Goal: Task Accomplishment & Management: Manage account settings

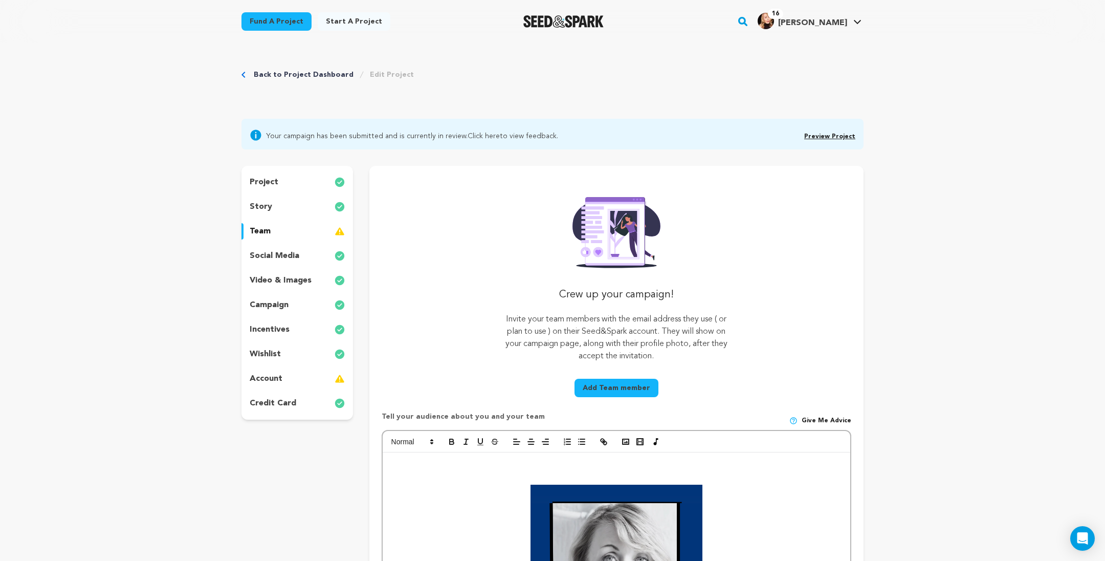
click at [335, 237] on img at bounding box center [340, 231] width 10 height 12
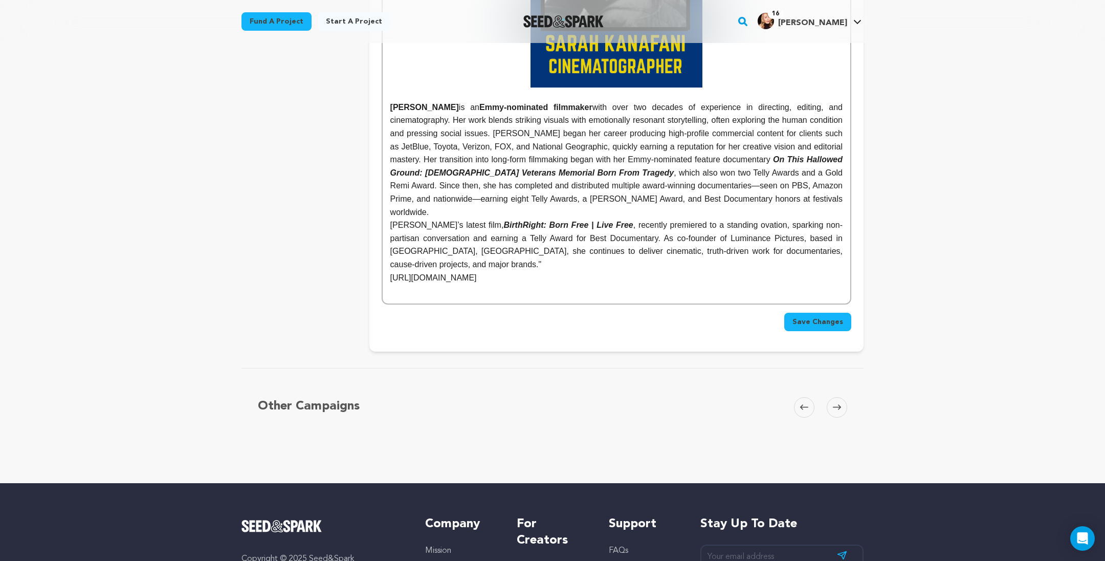
scroll to position [2379, 0]
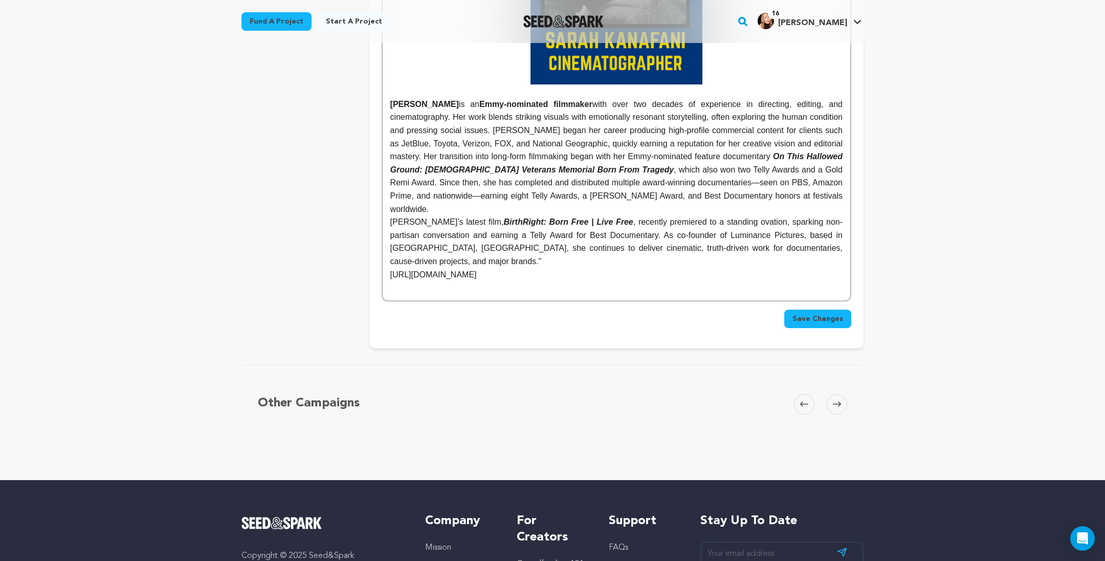
click at [843, 324] on span "Save Changes" at bounding box center [817, 319] width 51 height 10
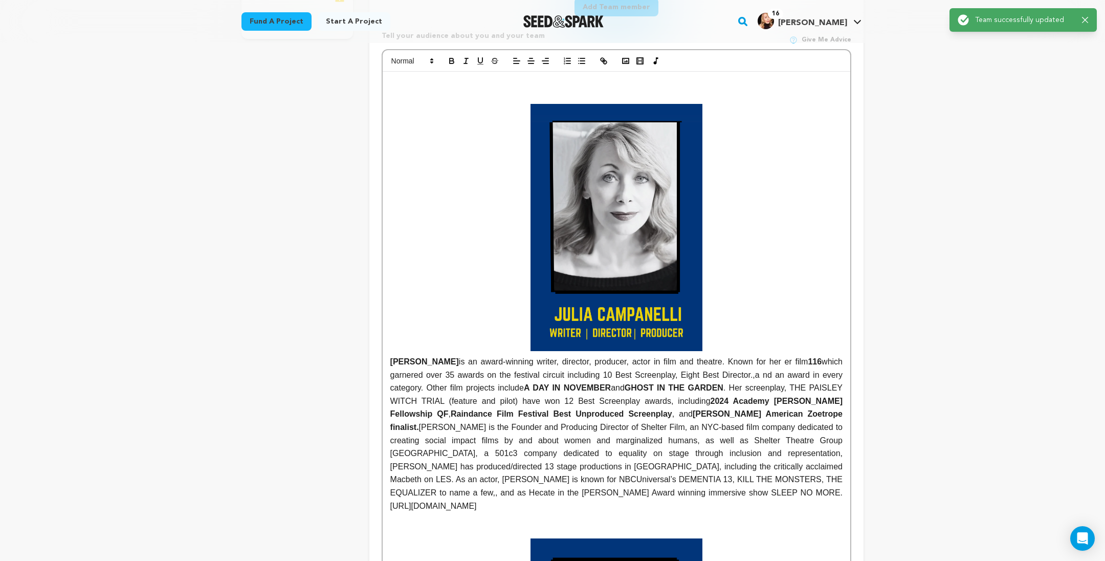
scroll to position [0, 0]
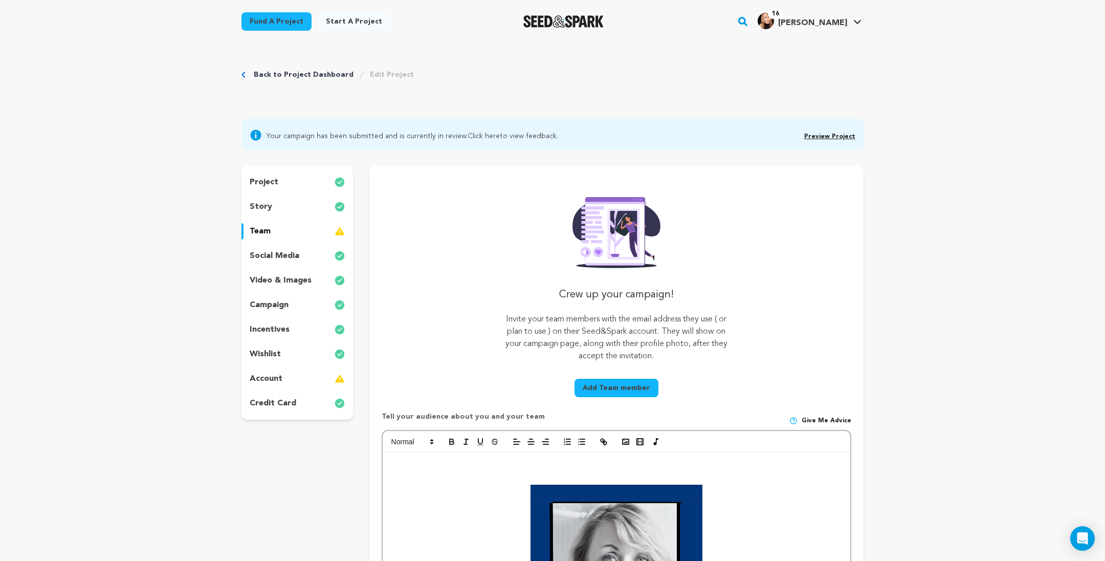
click at [250, 188] on p "project" at bounding box center [264, 182] width 29 height 12
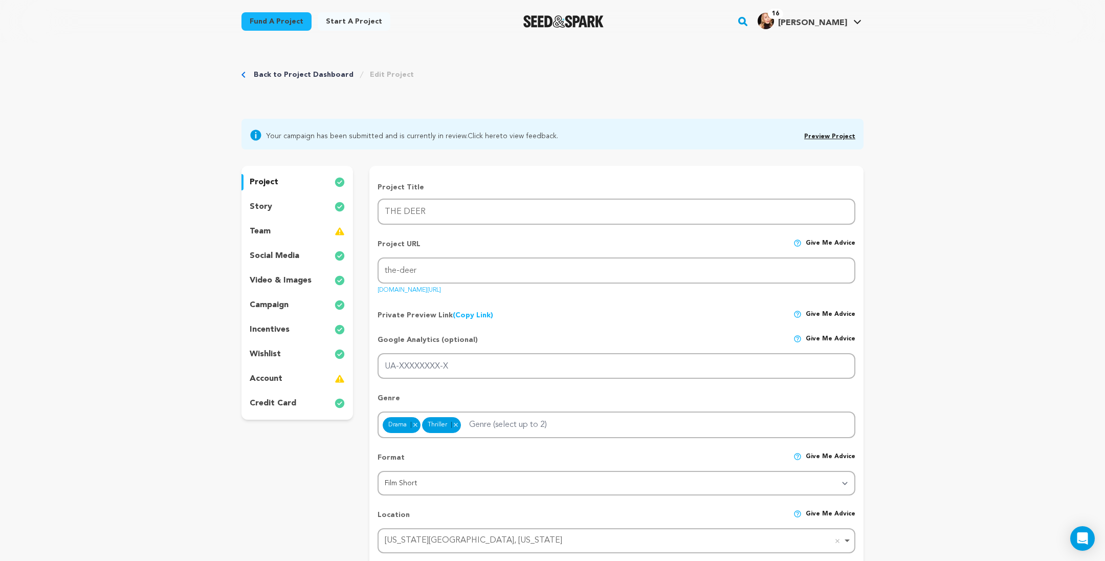
click at [335, 213] on img at bounding box center [340, 206] width 10 height 12
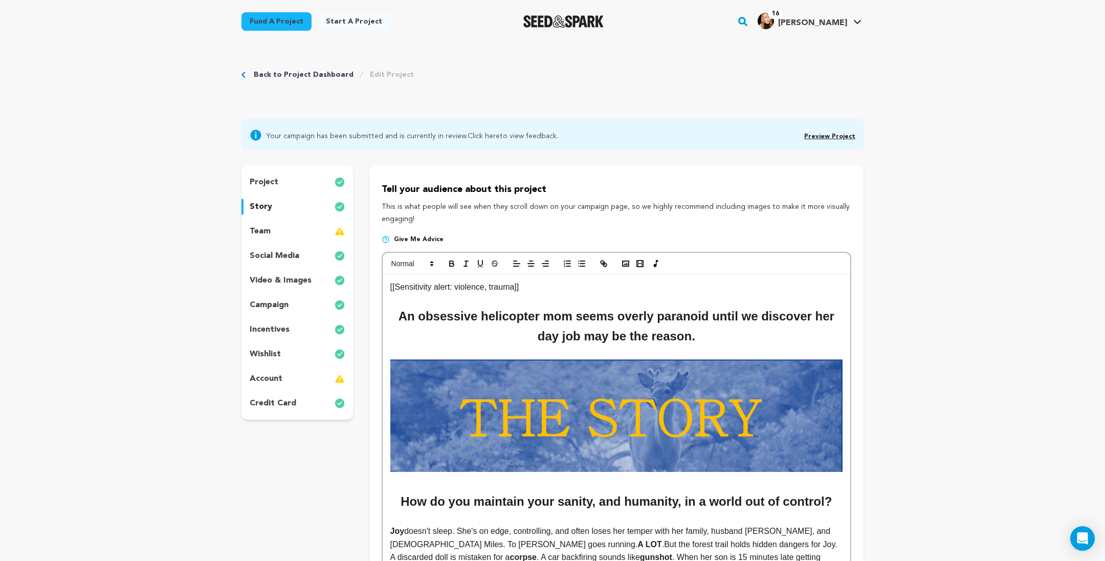
click at [264, 313] on div "campaign" at bounding box center [297, 305] width 112 height 16
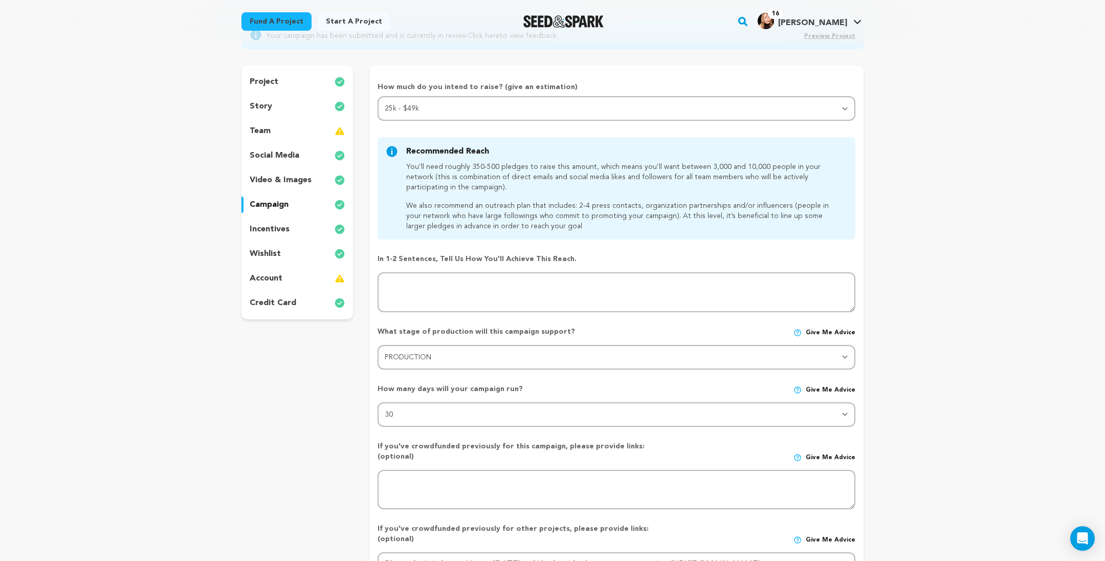
scroll to position [83, 0]
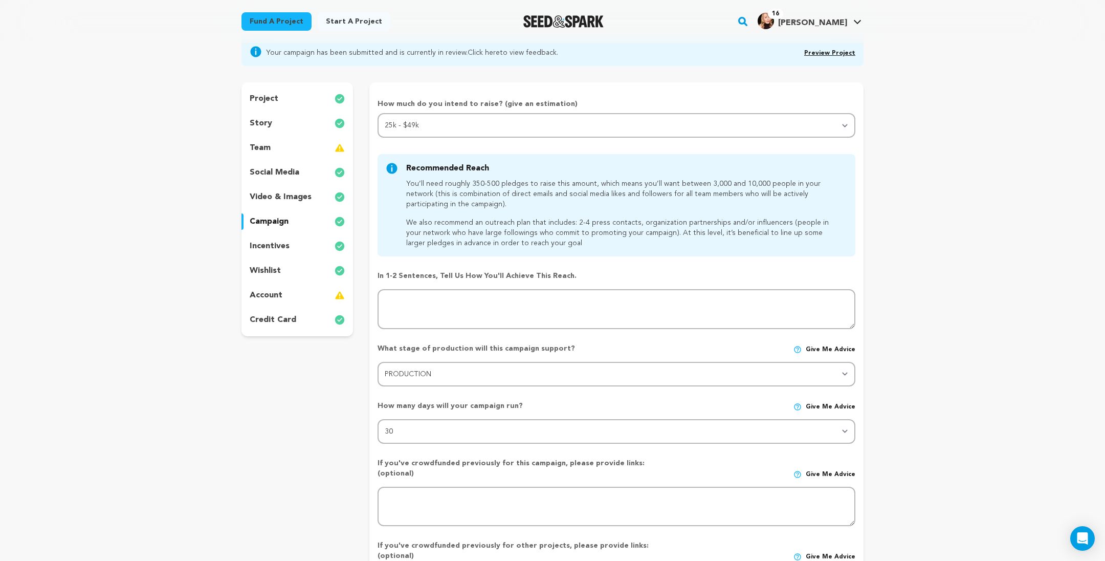
click at [335, 228] on img at bounding box center [340, 221] width 10 height 12
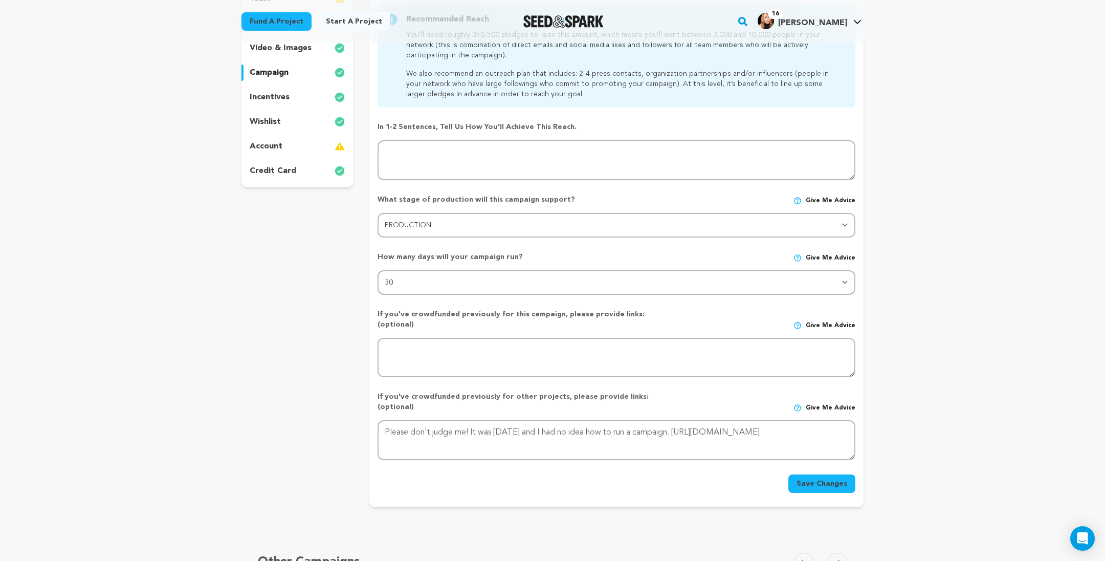
scroll to position [229, 0]
click at [335, 106] on img at bounding box center [340, 100] width 10 height 12
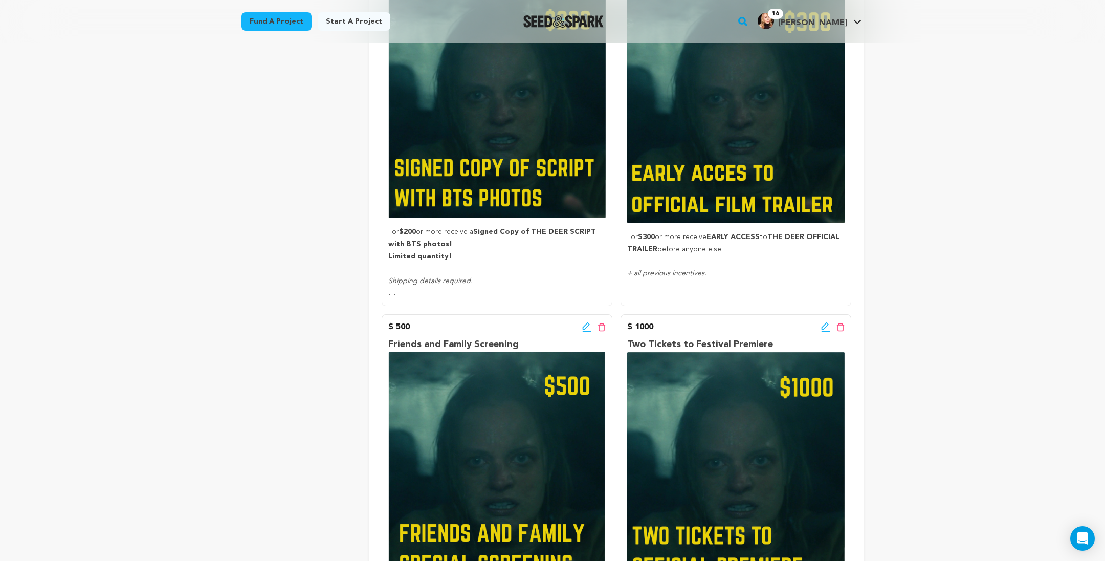
scroll to position [940, 0]
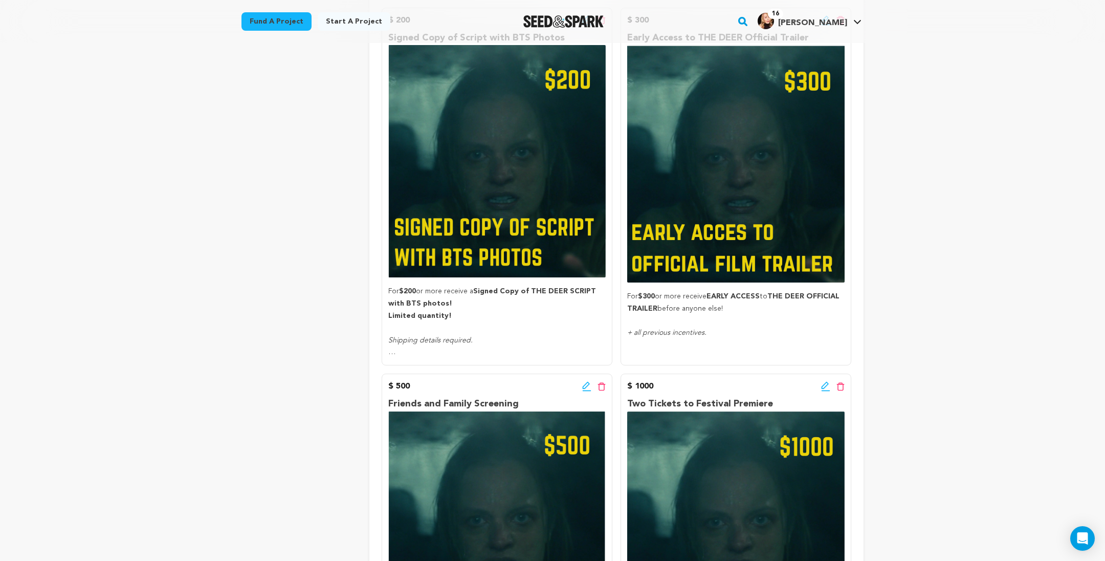
click at [591, 26] on icon at bounding box center [586, 20] width 9 height 10
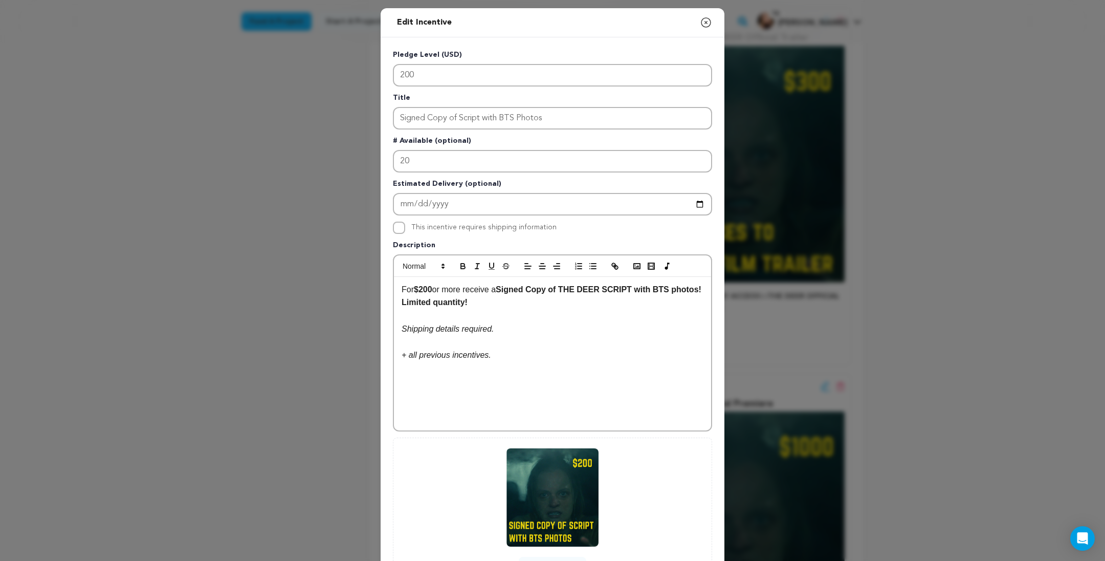
click at [496, 294] on strong "Signed Copy of THE DEER SCRIPT with BTS photos!" at bounding box center [599, 289] width 206 height 9
click at [491, 309] on p "For $200 or more receive a DIgital Signed Copy of THE DEER SCRIPT with BTS phot…" at bounding box center [553, 296] width 302 height 26
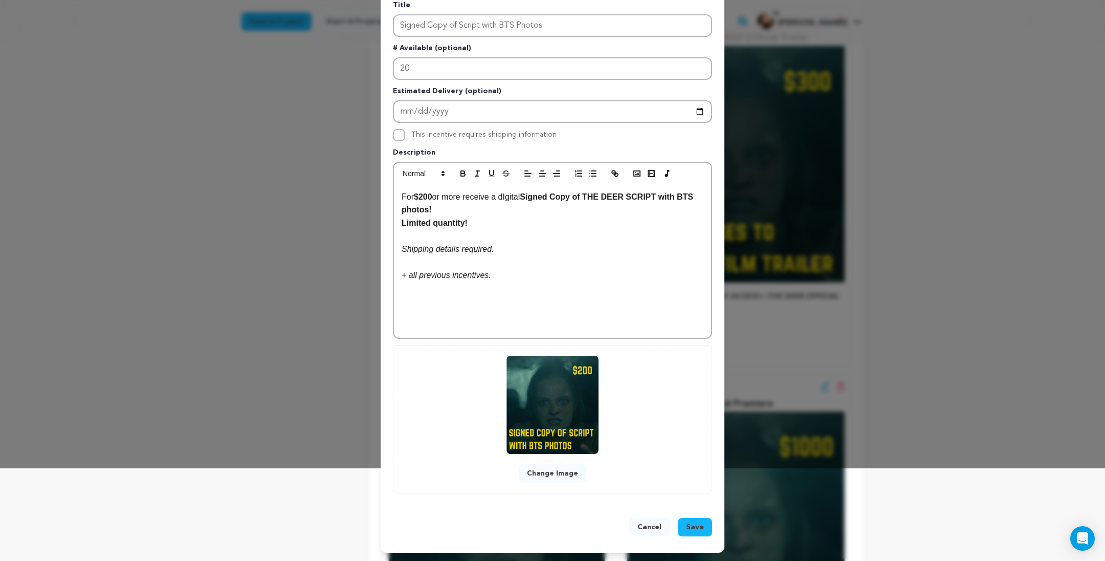
scroll to position [125, 0]
click at [706, 536] on div "Cancel Save" at bounding box center [553, 528] width 344 height 47
click at [704, 532] on span "Save" at bounding box center [695, 527] width 18 height 10
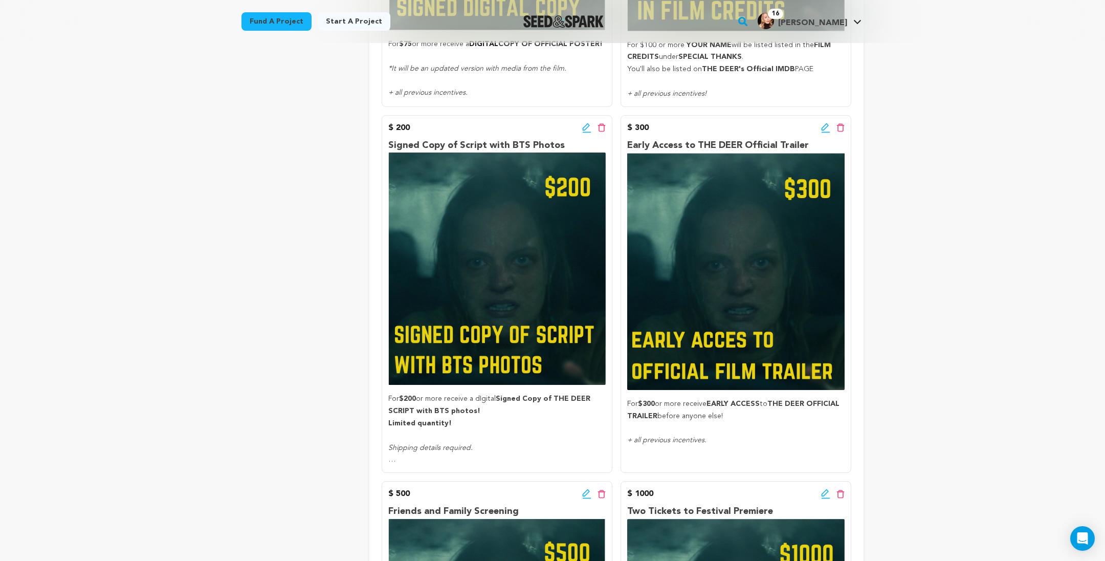
scroll to position [830, 0]
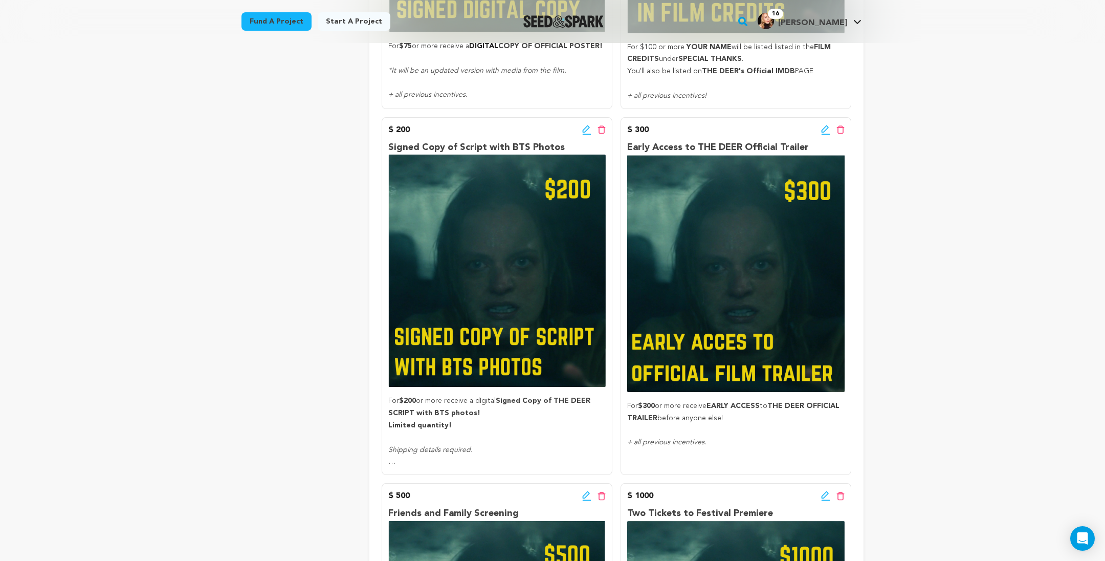
click at [589, 135] on icon at bounding box center [586, 130] width 9 height 10
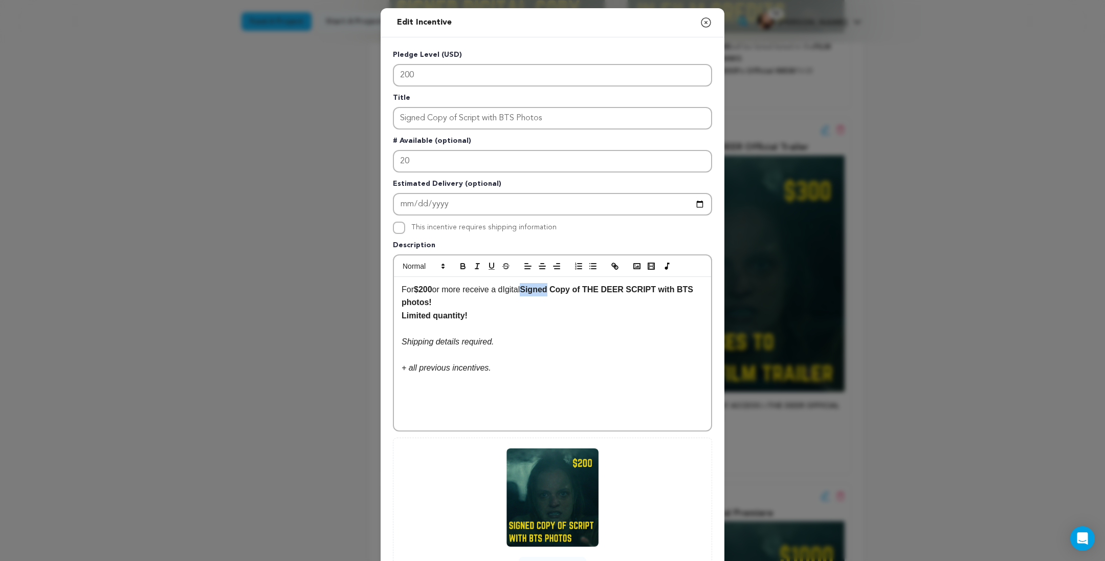
drag, startPoint x: 538, startPoint y: 322, endPoint x: 510, endPoint y: 320, distance: 28.2
click at [510, 307] on strong "Signed Copy of THE DEER SCRIPT with BTS photos!" at bounding box center [549, 296] width 294 height 22
click at [521, 294] on strong "Copy of THE DEER SCRIPT with BTS photos!" at bounding box center [609, 289] width 176 height 9
drag, startPoint x: 509, startPoint y: 322, endPoint x: 487, endPoint y: 321, distance: 22.0
click at [487, 296] on p "For $200 or more receive a Digital Copy of THE DEER SCRIPT with BTS photos!" at bounding box center [553, 289] width 302 height 13
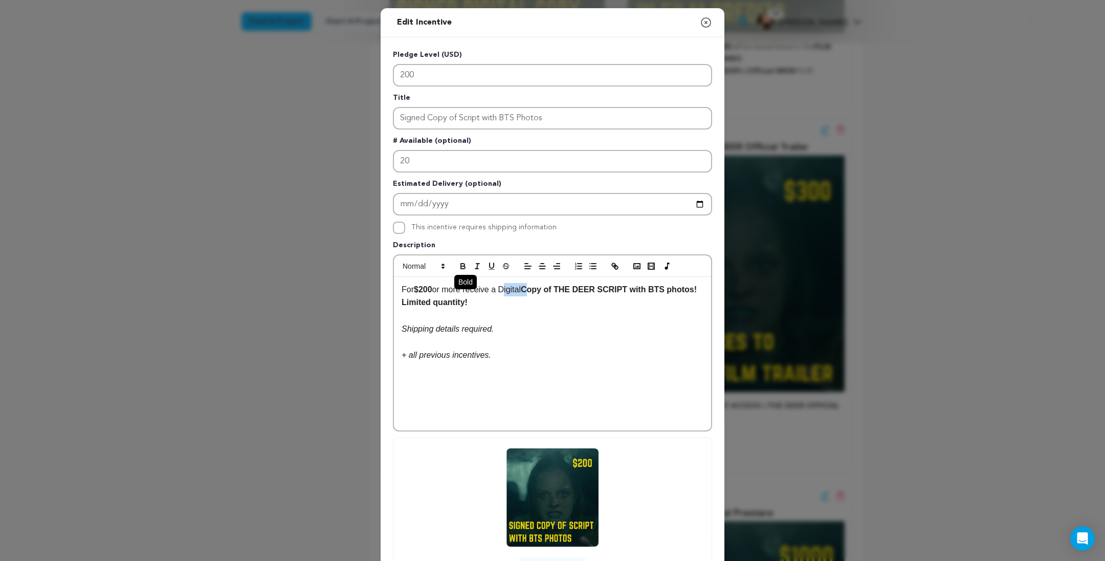
click at [458, 271] on icon "button" at bounding box center [462, 265] width 9 height 9
click at [547, 322] on p at bounding box center [553, 315] width 302 height 13
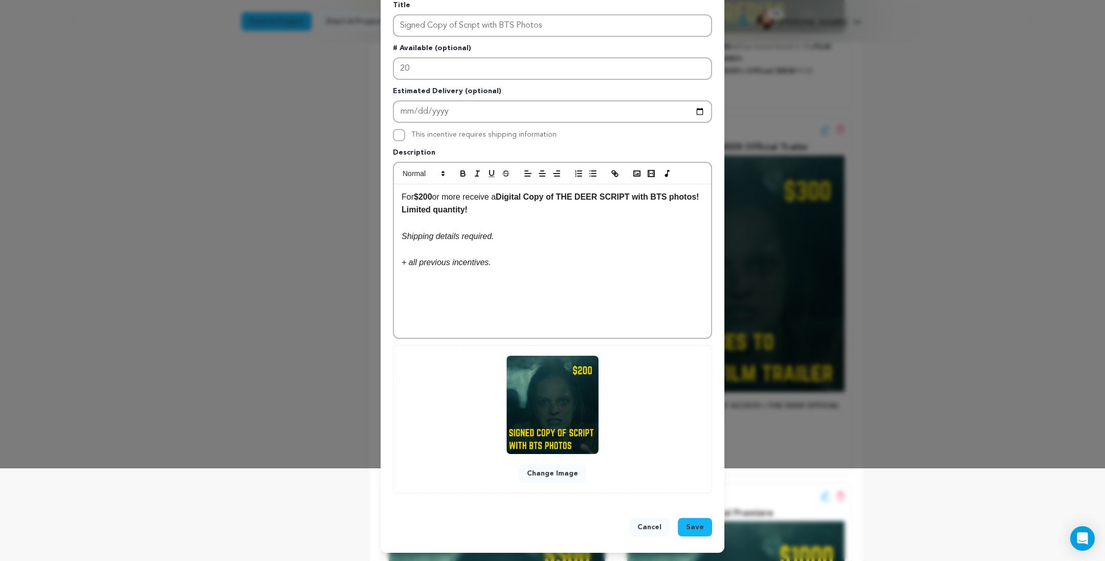
scroll to position [149, 0]
click at [552, 464] on button "Change Image" at bounding box center [553, 473] width 68 height 18
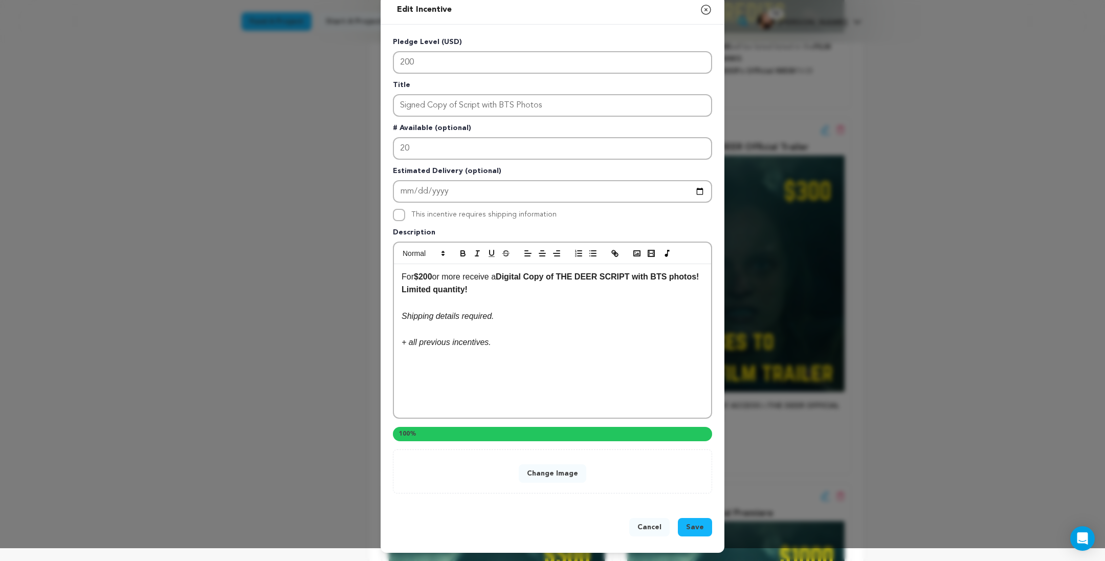
scroll to position [126, 0]
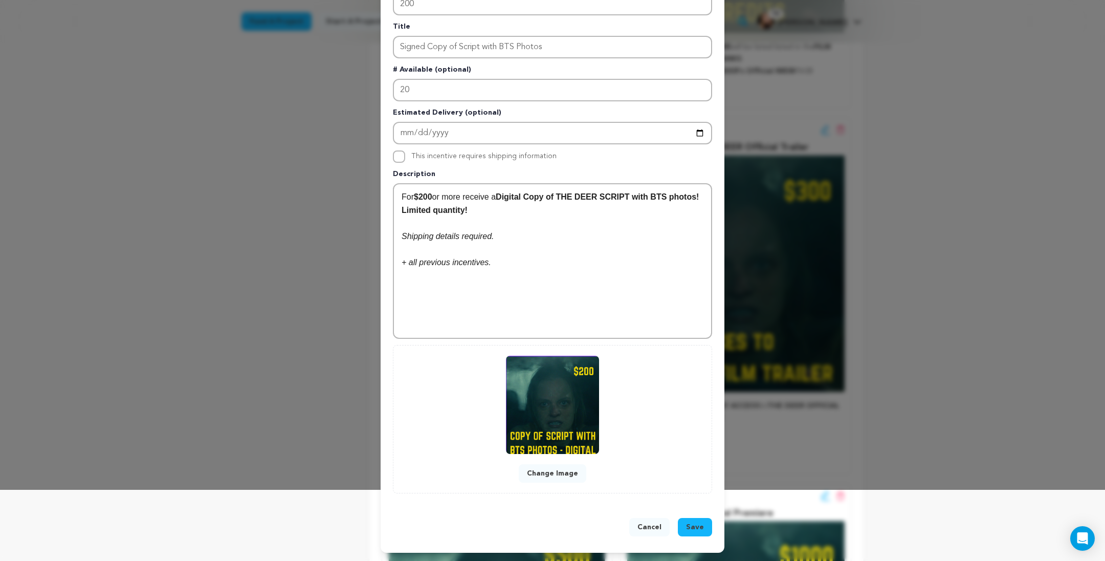
click at [706, 518] on button "Save" at bounding box center [695, 527] width 34 height 18
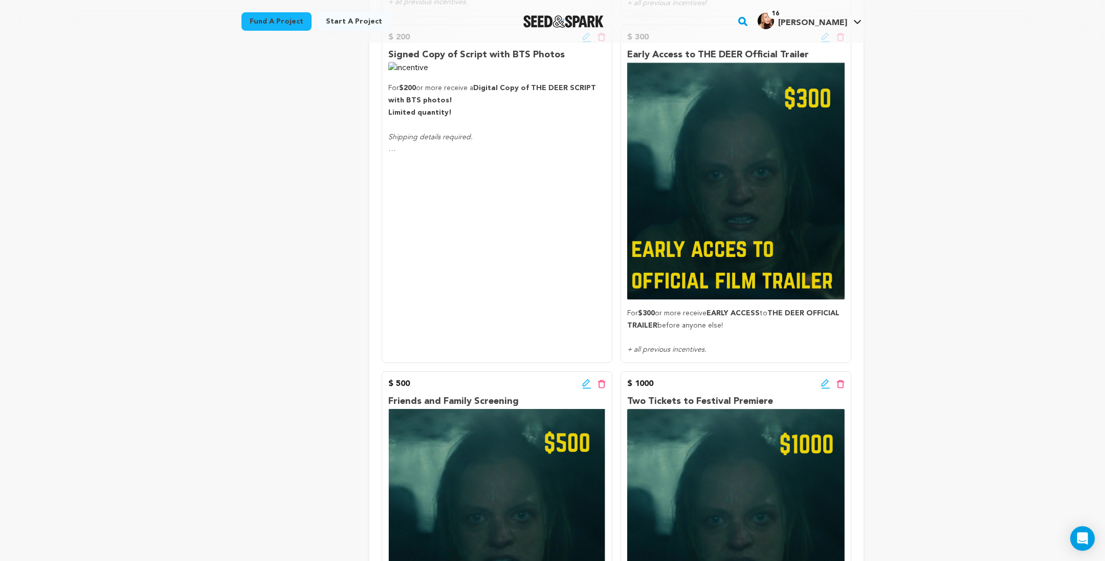
scroll to position [916, 0]
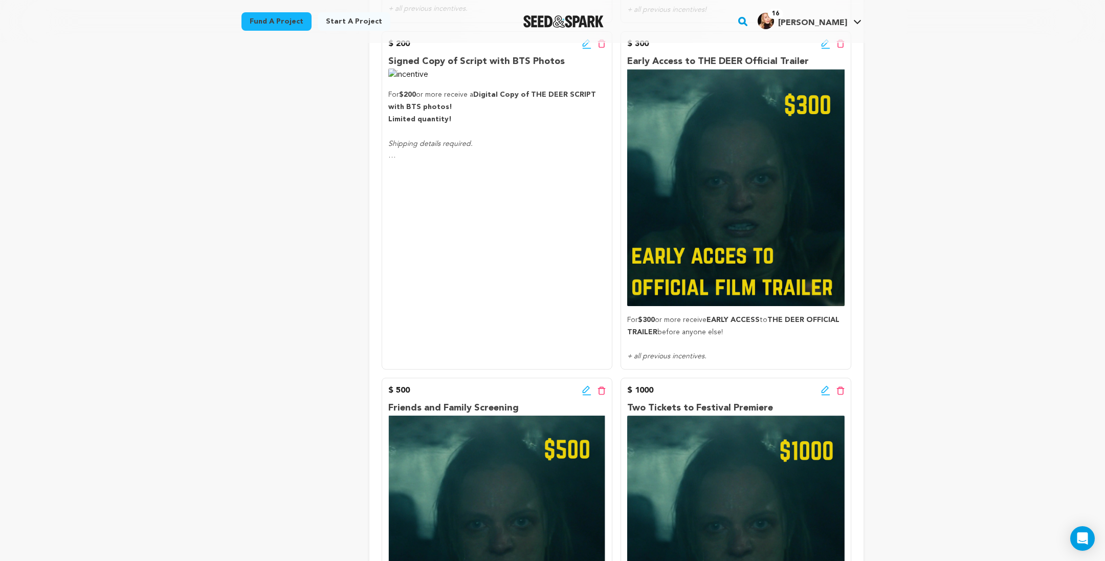
click at [594, 50] on div "Edit incentive button Delete incentive button" at bounding box center [594, 44] width 24 height 12
click at [591, 49] on icon at bounding box center [586, 44] width 9 height 10
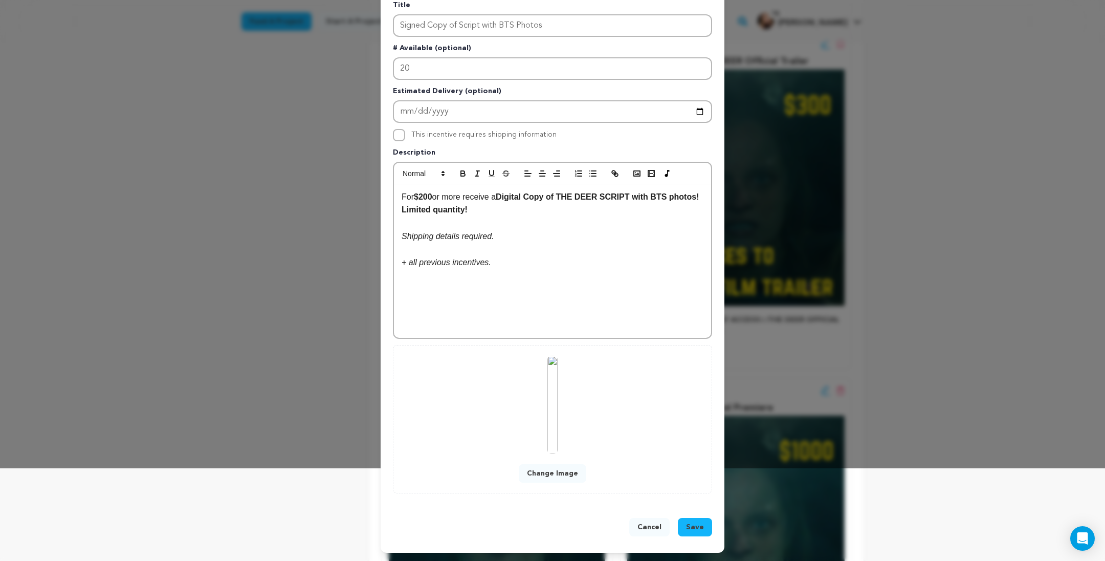
scroll to position [149, 0]
click at [542, 464] on button "Change Image" at bounding box center [553, 473] width 68 height 18
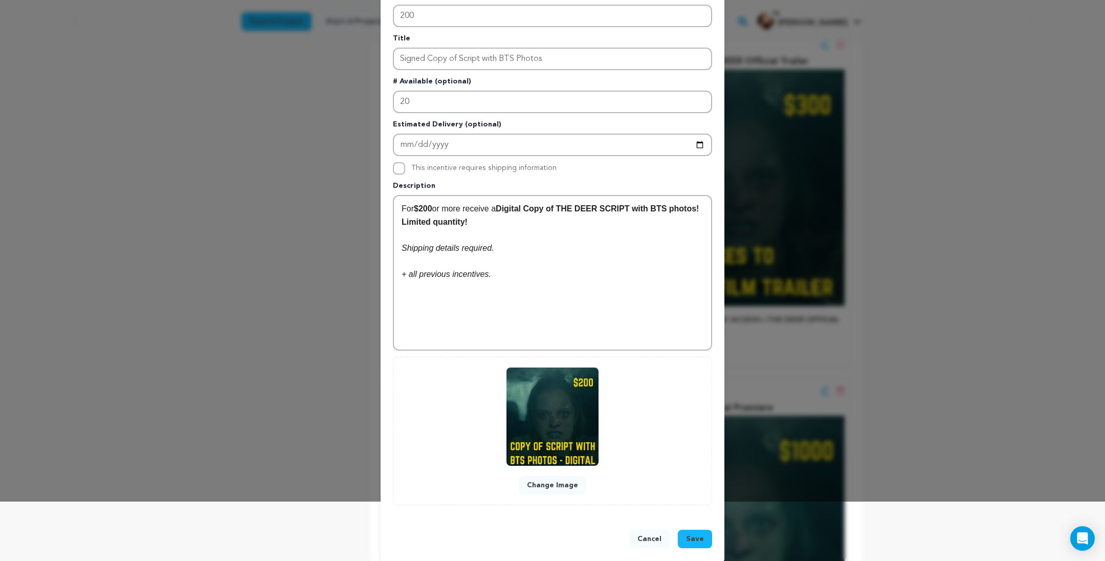
scroll to position [126, 0]
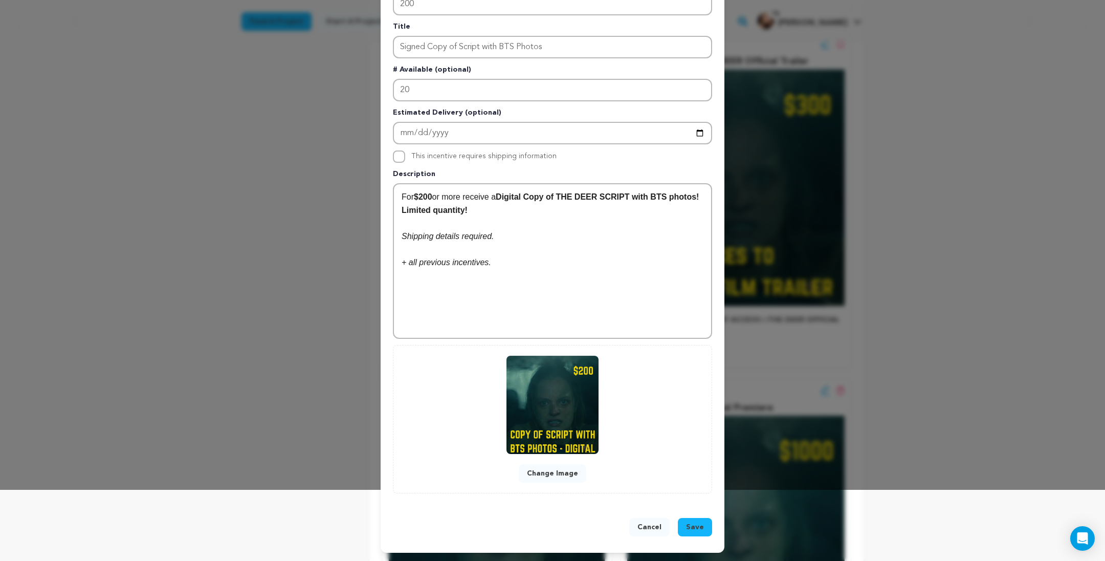
click at [704, 522] on span "Save" at bounding box center [695, 527] width 18 height 10
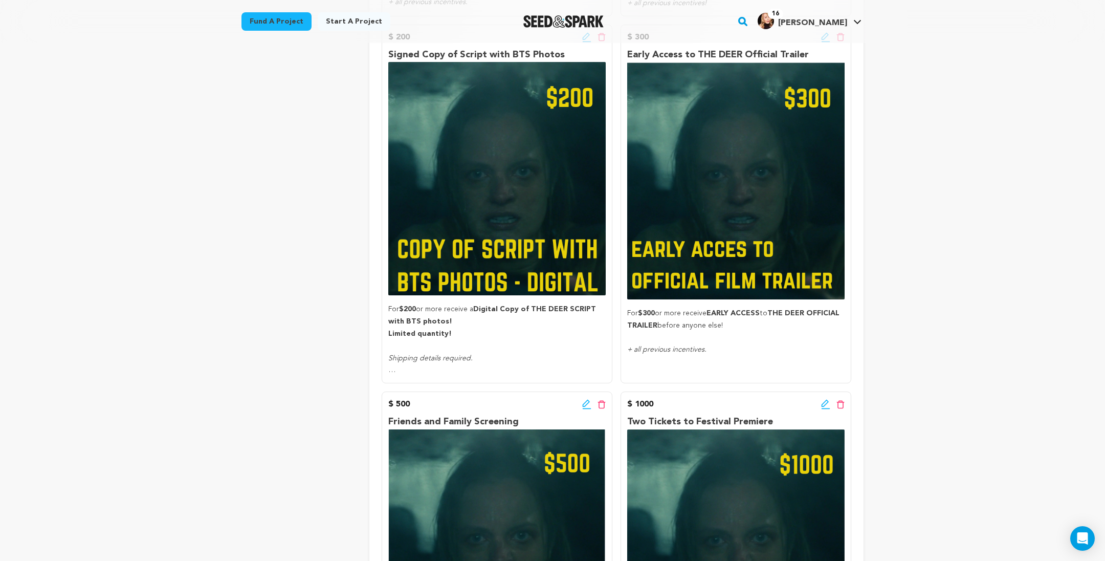
scroll to position [922, 0]
click at [591, 43] on icon at bounding box center [586, 38] width 9 height 10
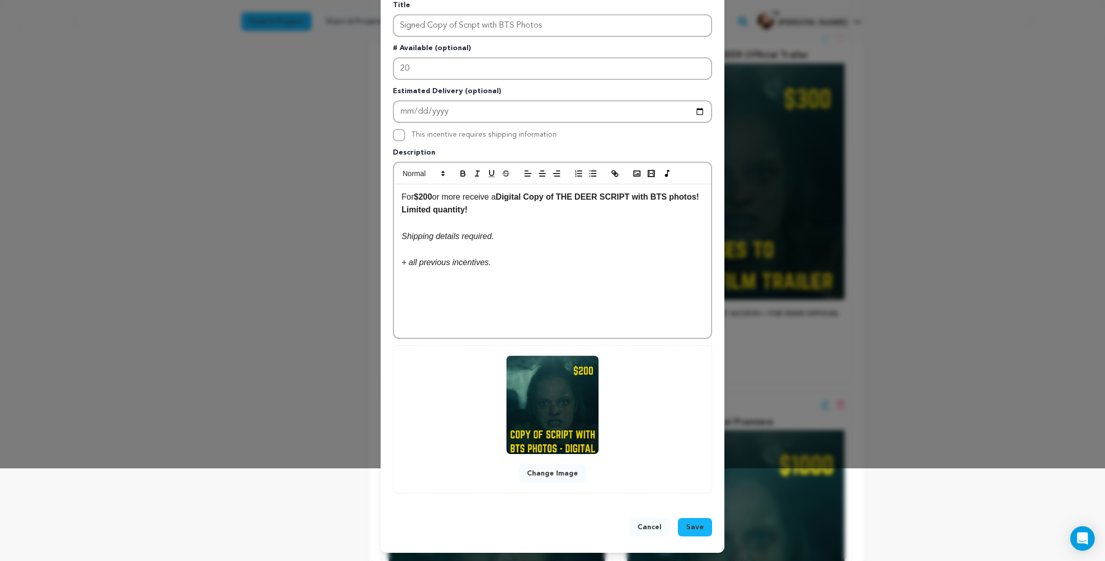
scroll to position [149, 0]
click at [557, 464] on button "Change Image" at bounding box center [553, 473] width 68 height 18
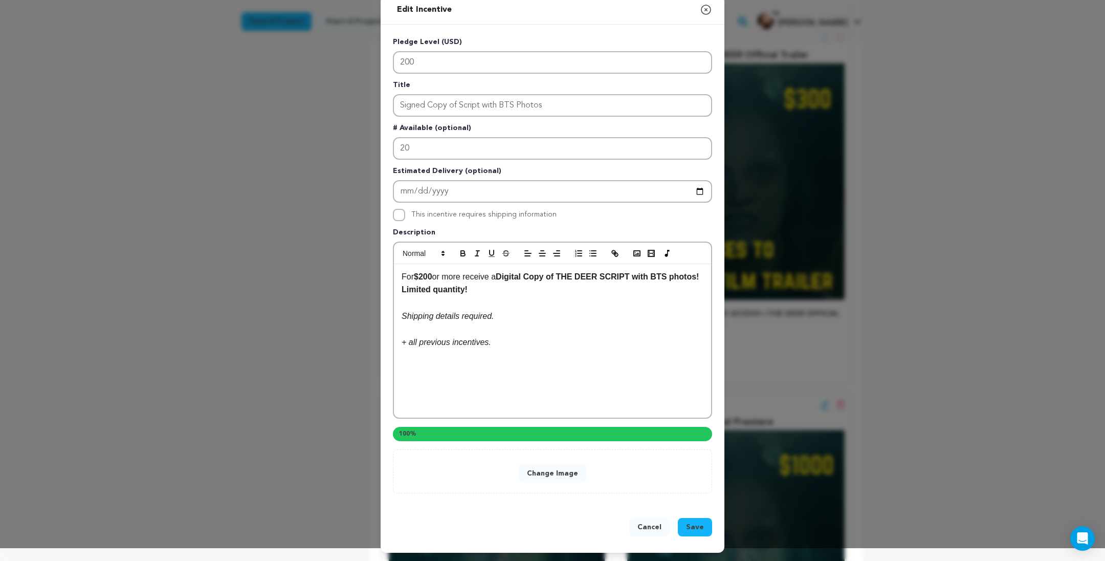
scroll to position [126, 0]
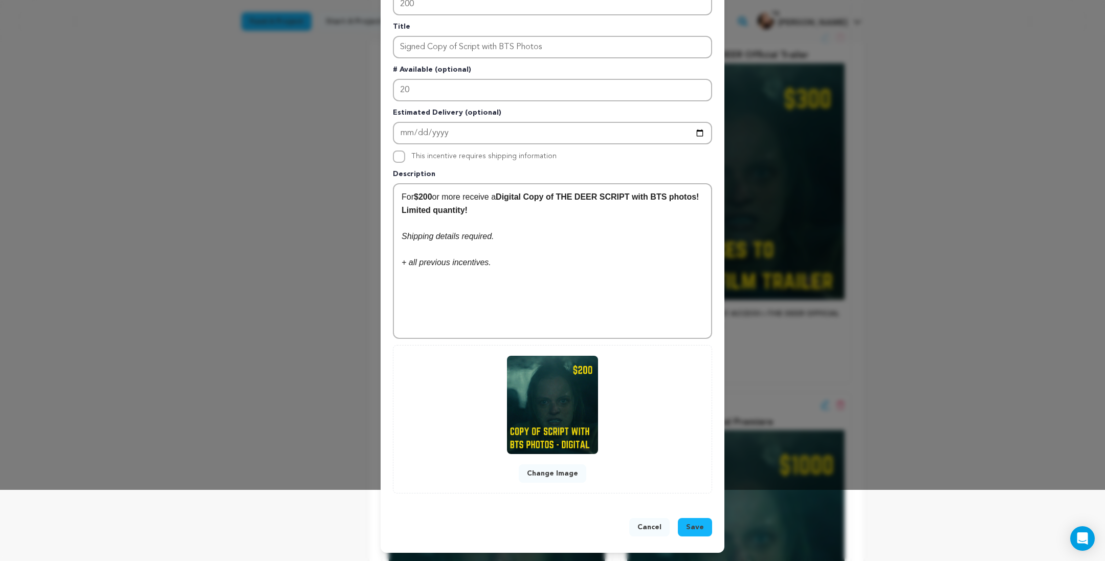
click at [704, 522] on span "Save" at bounding box center [695, 527] width 18 height 10
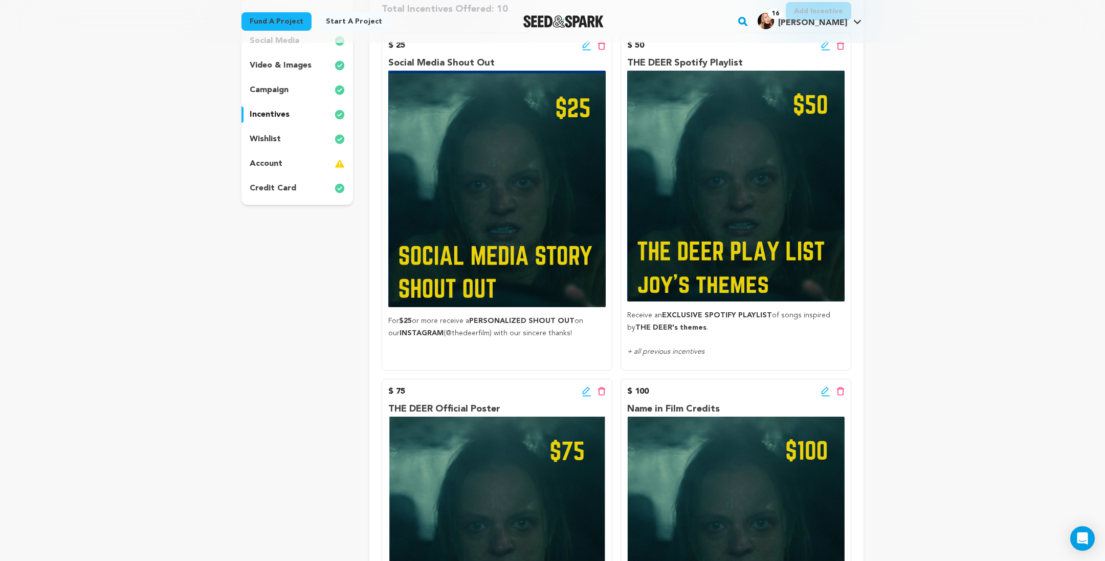
scroll to position [213, 0]
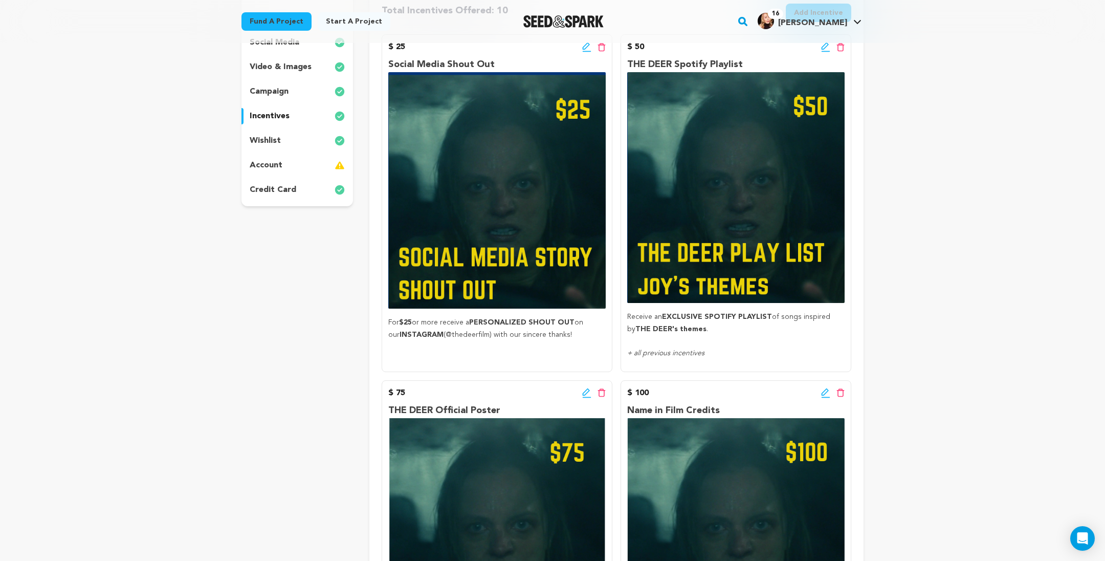
click at [591, 52] on icon at bounding box center [586, 47] width 9 height 10
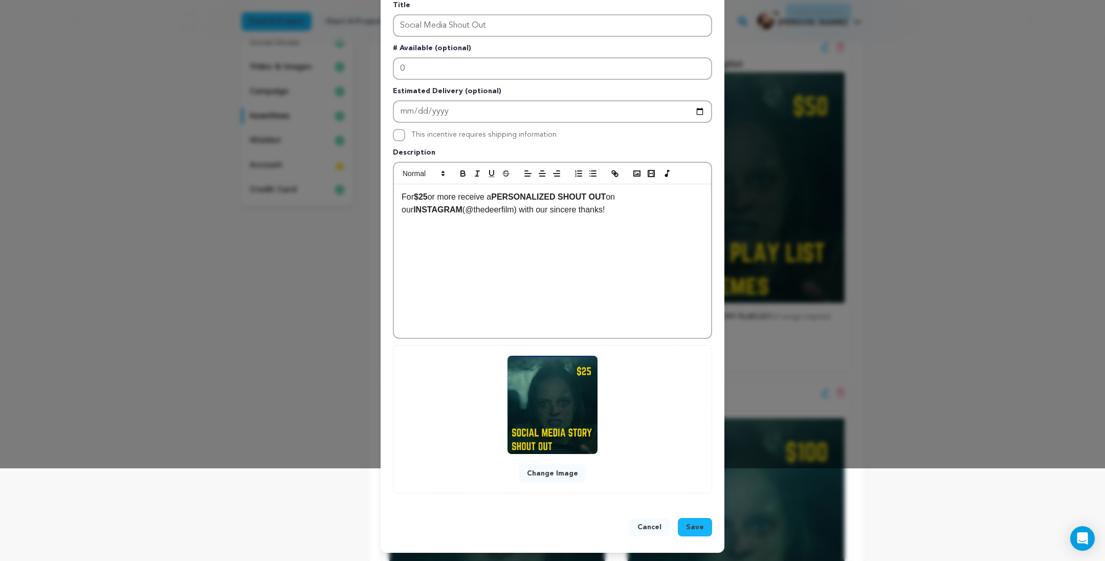
scroll to position [149, 0]
click at [704, 522] on span "Save" at bounding box center [695, 527] width 18 height 10
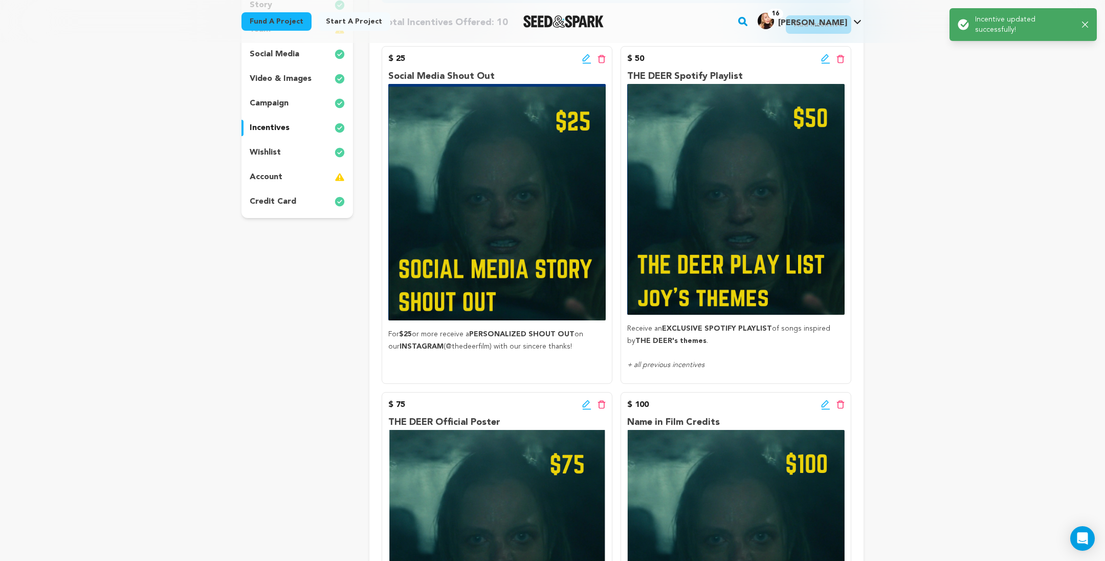
scroll to position [207, 0]
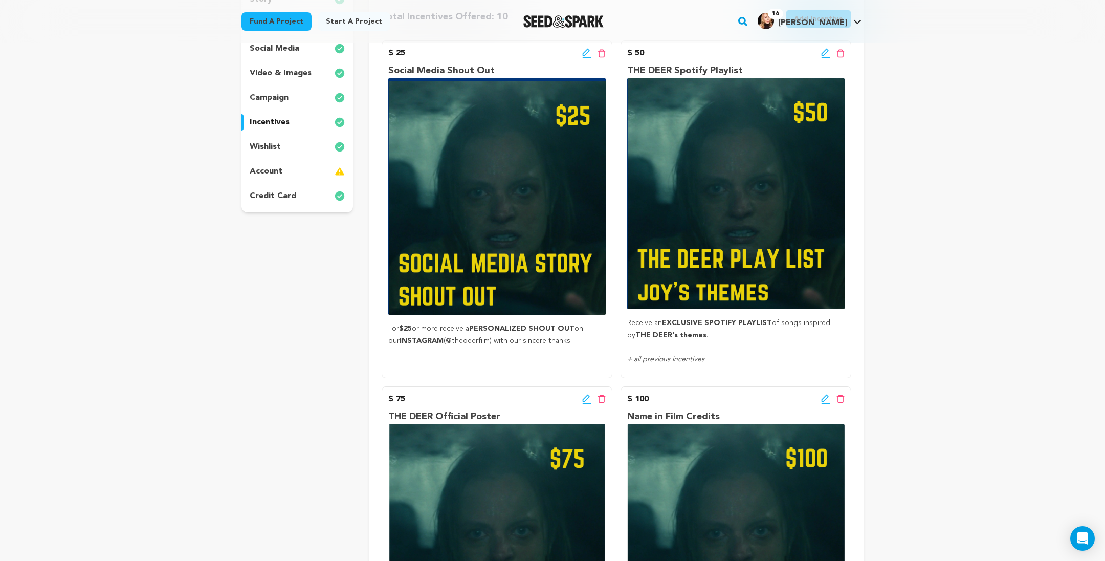
click at [830, 58] on icon at bounding box center [825, 53] width 9 height 10
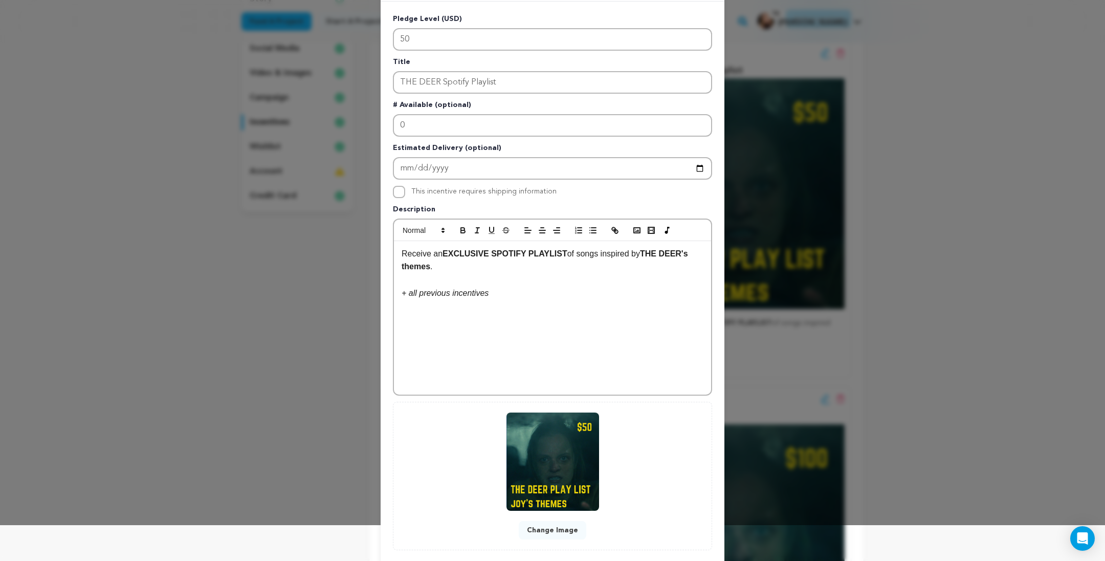
scroll to position [149, 0]
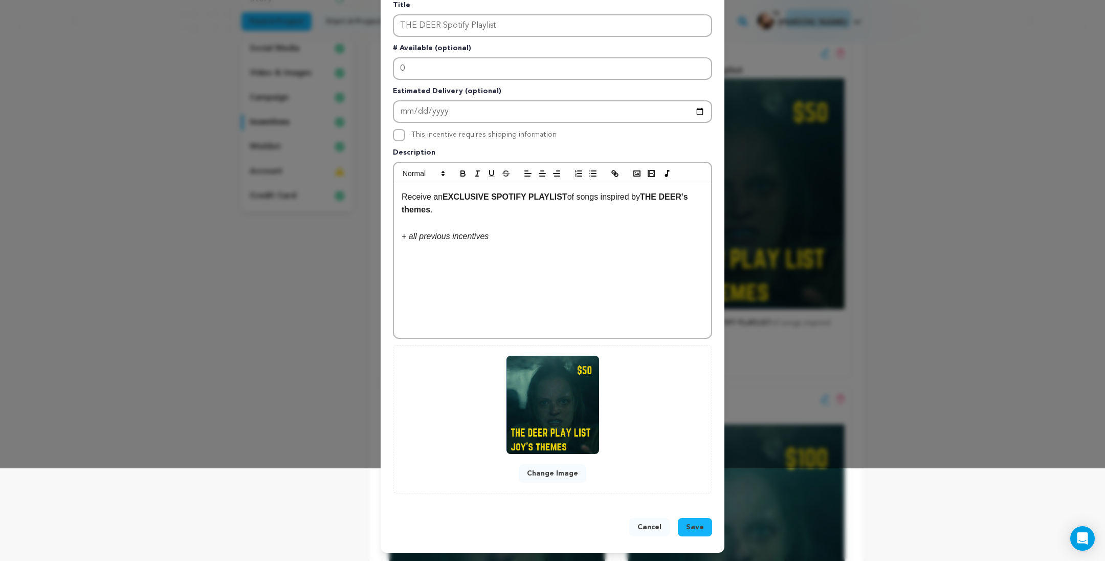
click at [704, 522] on span "Save" at bounding box center [695, 527] width 18 height 10
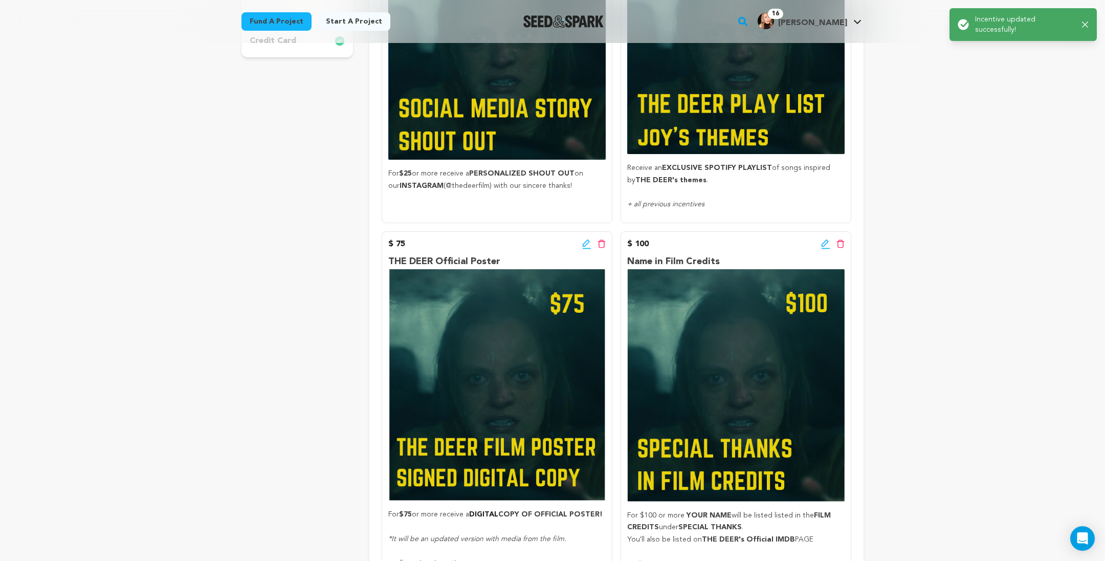
scroll to position [364, 0]
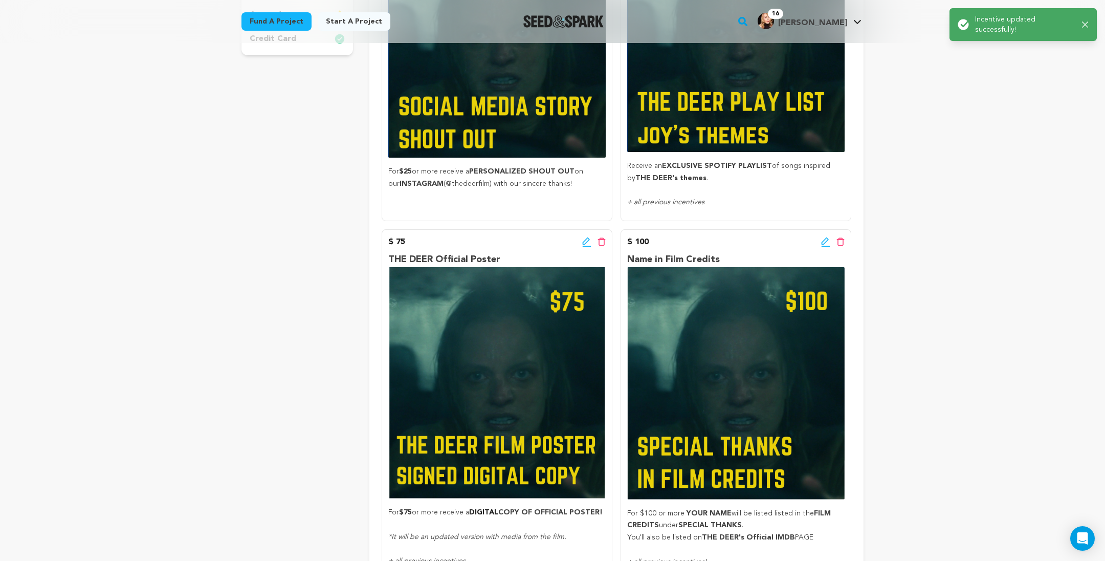
click at [589, 464] on img at bounding box center [496, 382] width 217 height 231
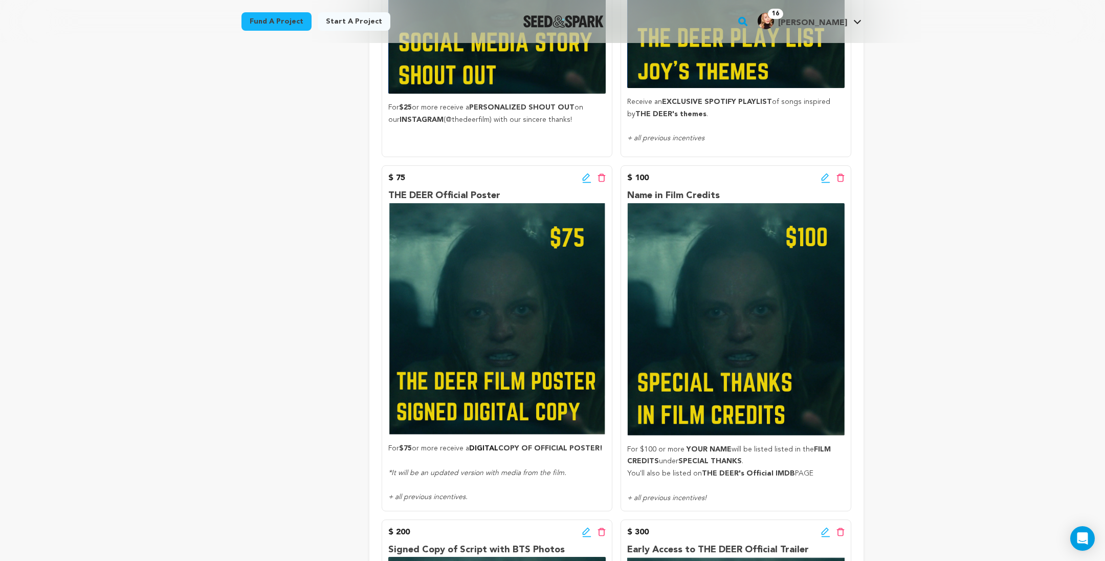
scroll to position [431, 0]
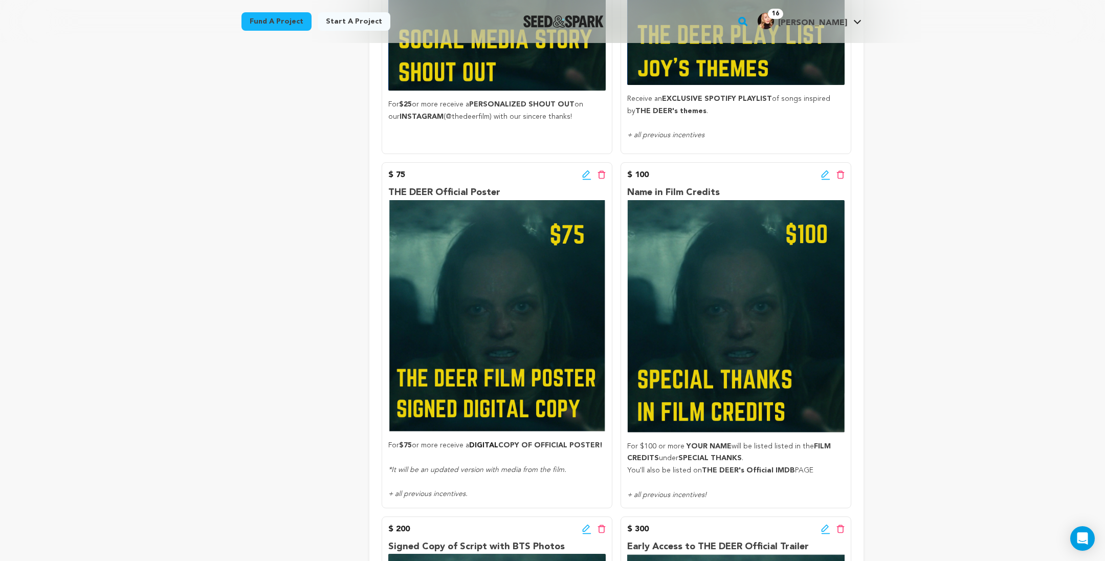
click at [591, 180] on icon at bounding box center [586, 175] width 9 height 10
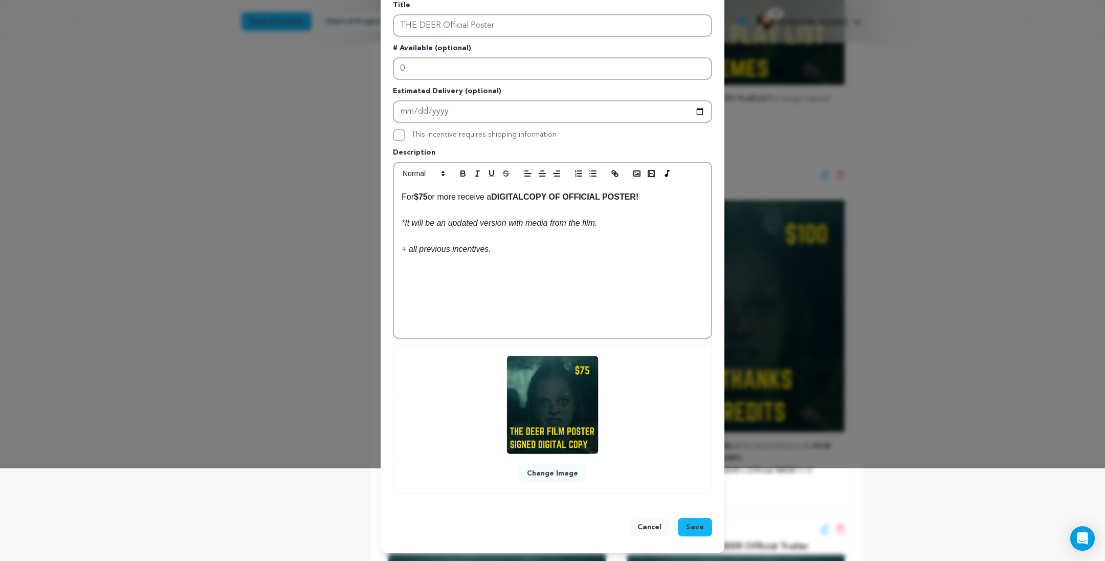
scroll to position [138, 0]
click at [820, 242] on div "Edit Incentive Close modal Pledge Level (USD) 75 Title THE DEER Official Poster…" at bounding box center [552, 233] width 1105 height 653
click at [704, 532] on span "Save" at bounding box center [695, 527] width 18 height 10
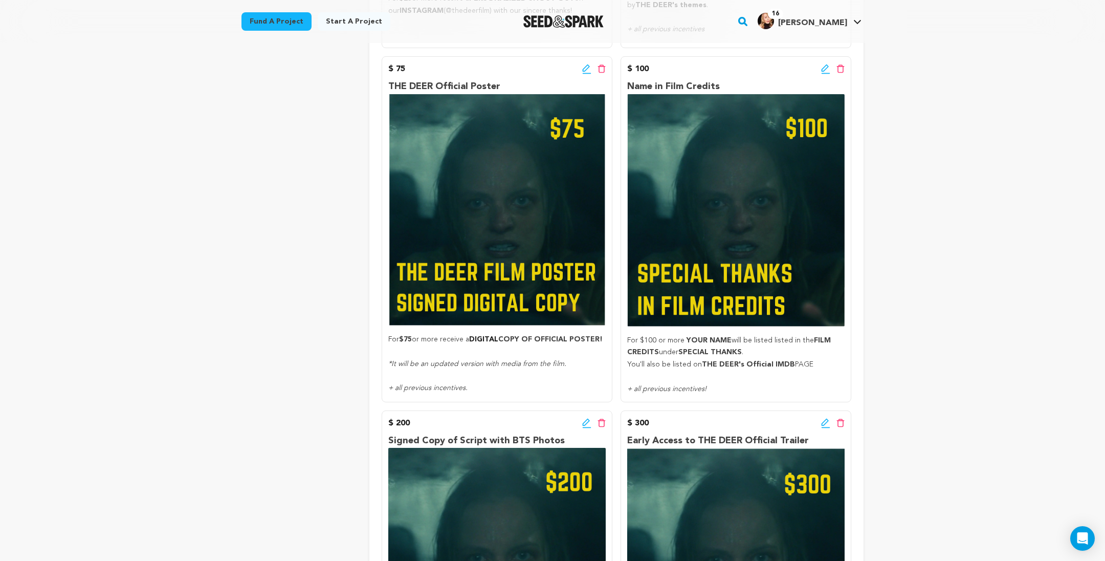
scroll to position [531, 0]
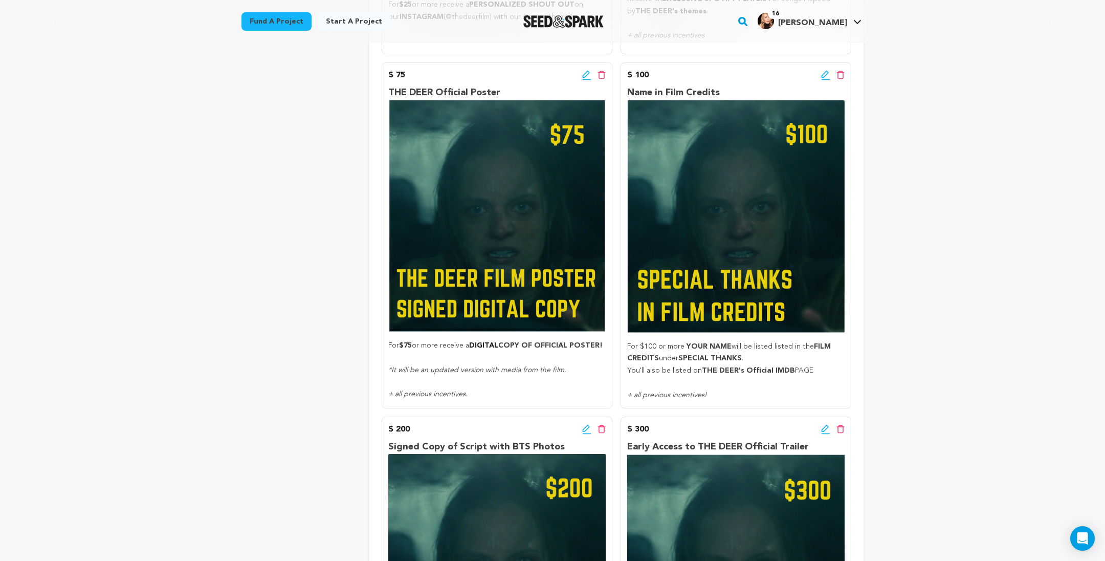
click at [589, 78] on icon at bounding box center [585, 74] width 7 height 7
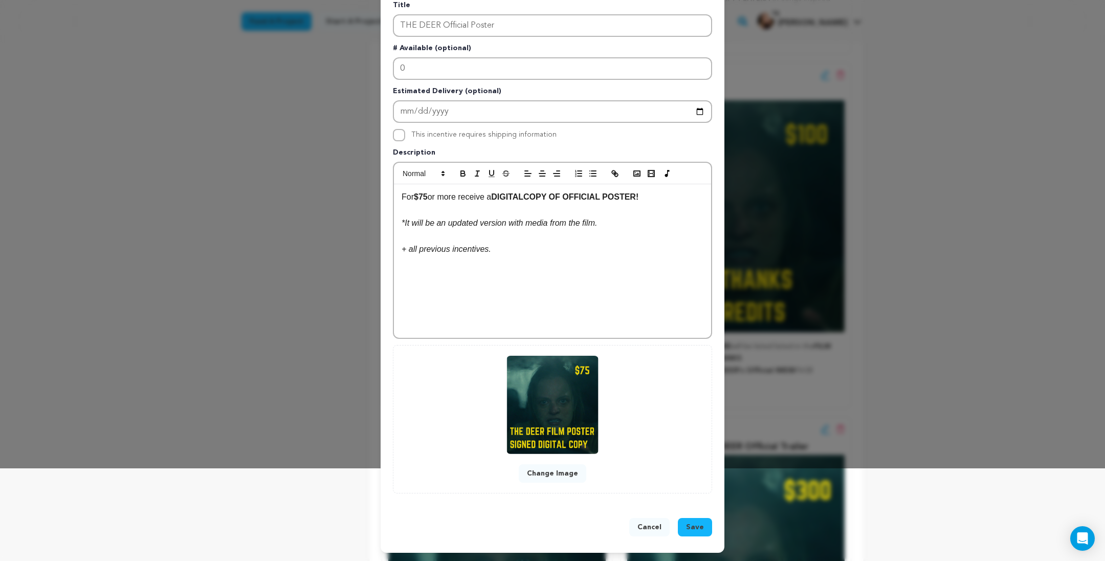
scroll to position [149, 0]
click at [554, 464] on button "Change Image" at bounding box center [553, 473] width 68 height 18
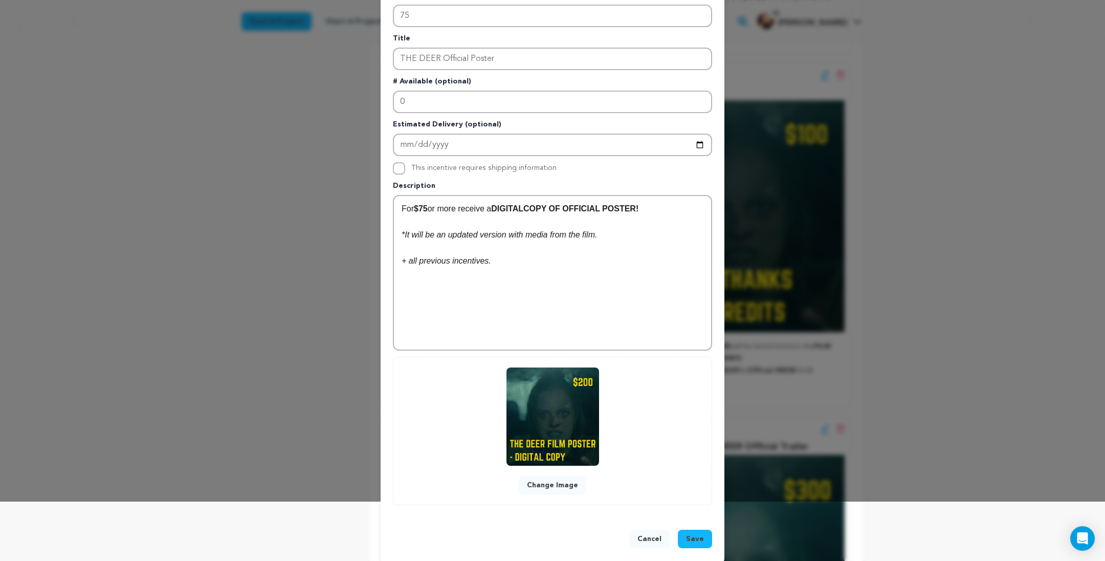
scroll to position [126, 0]
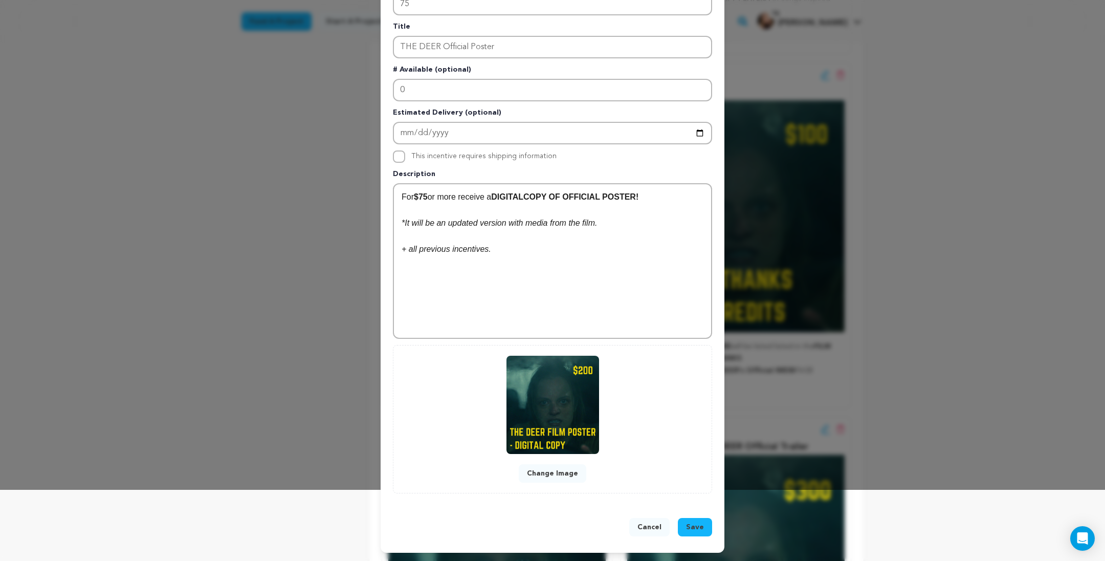
click at [712, 518] on button "Save" at bounding box center [695, 527] width 34 height 18
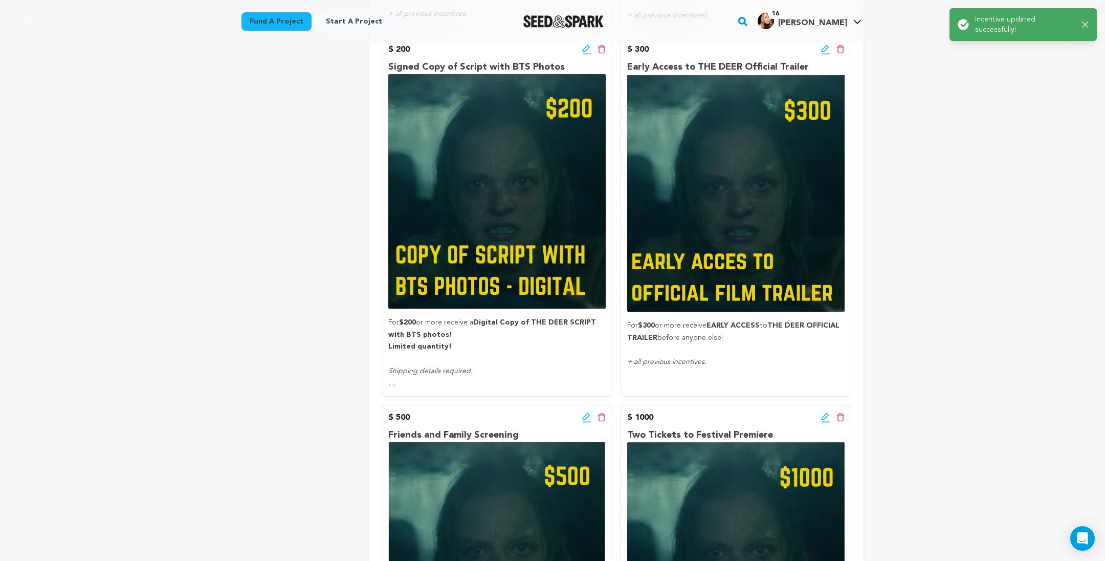
scroll to position [917, 0]
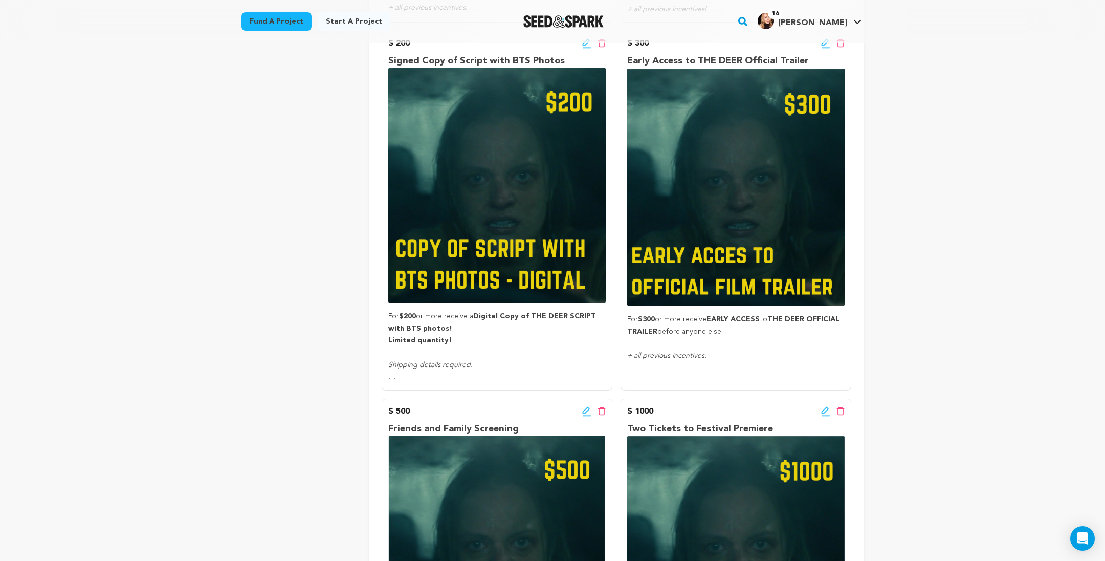
click at [830, 49] on icon at bounding box center [825, 43] width 9 height 10
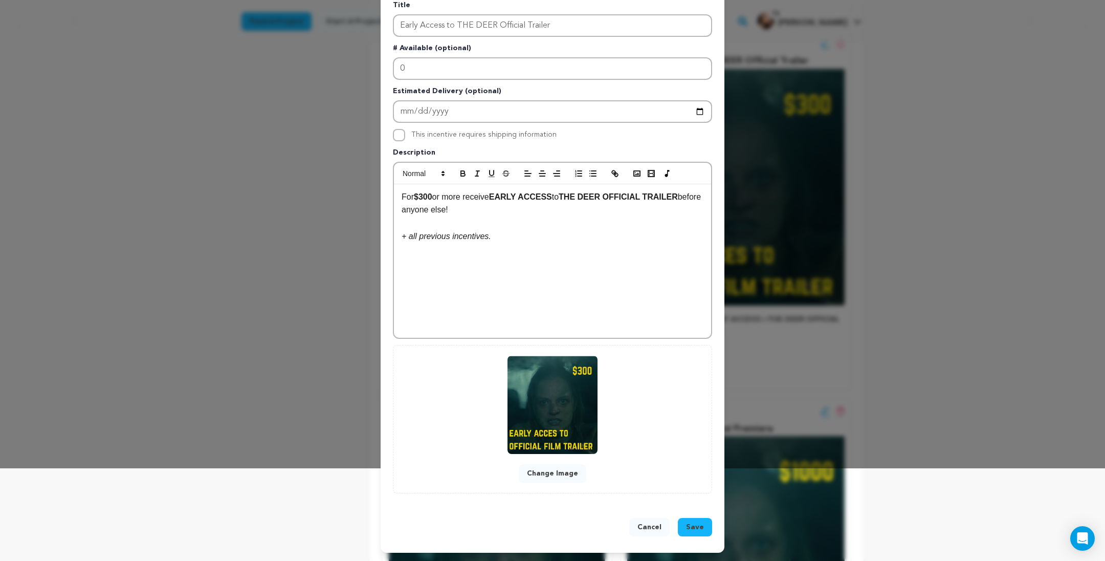
scroll to position [149, 0]
click at [704, 527] on span "Save" at bounding box center [695, 527] width 18 height 10
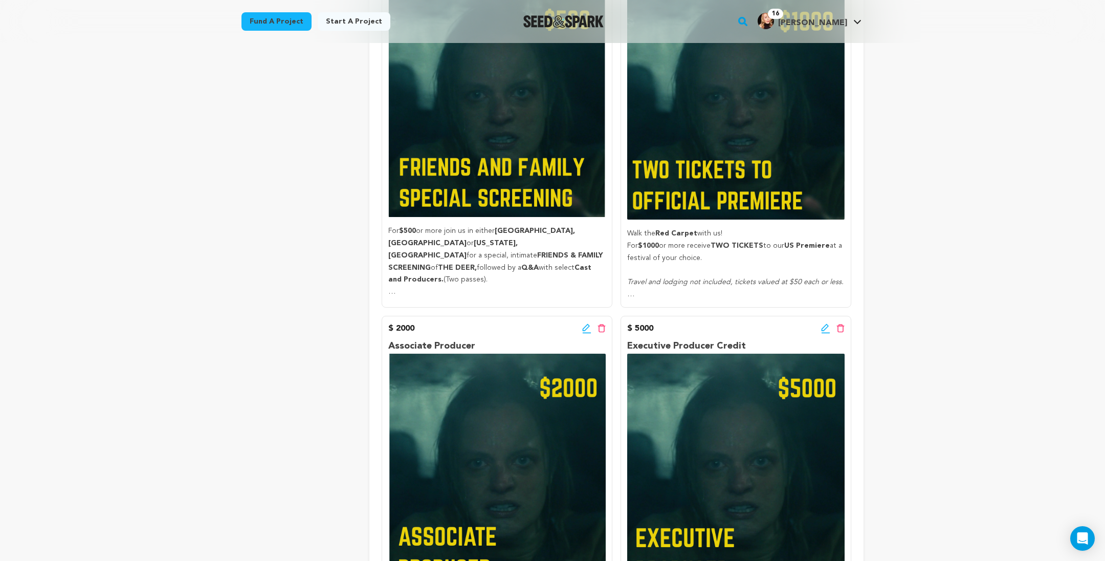
scroll to position [1370, 0]
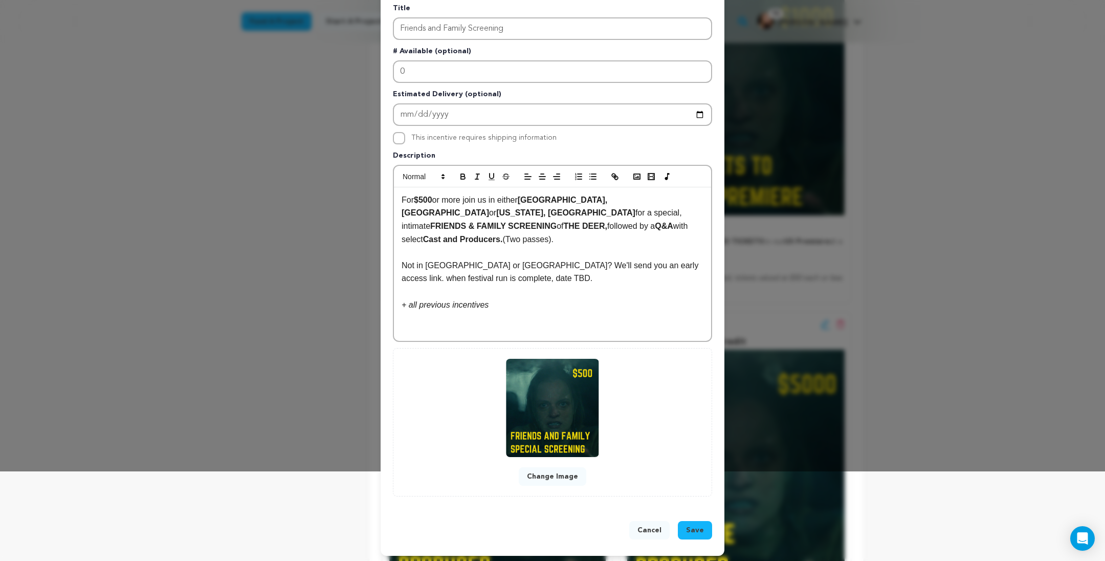
scroll to position [92, 0]
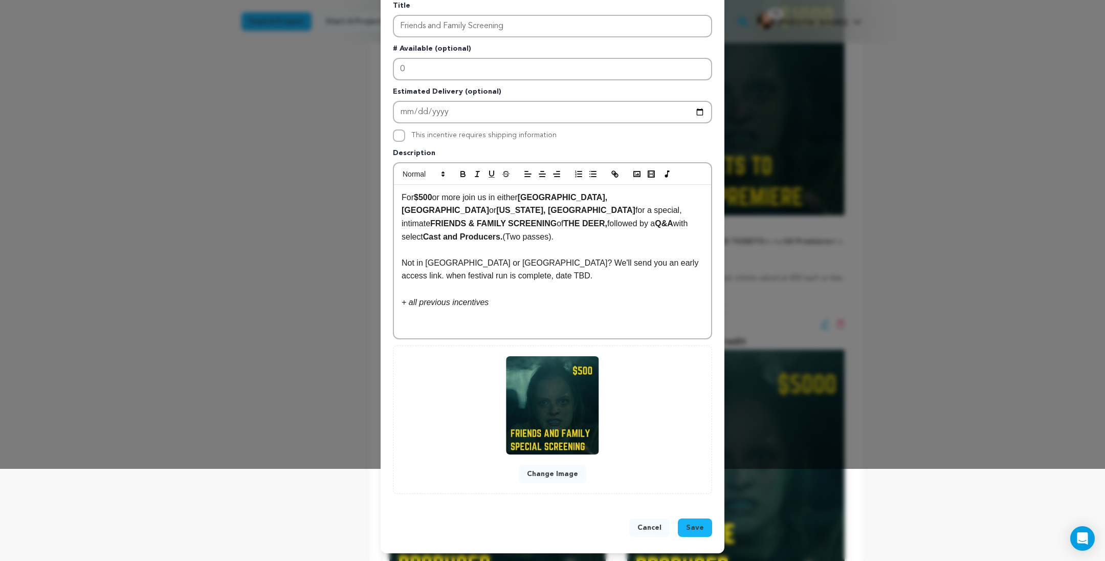
click at [416, 282] on p "Not in [GEOGRAPHIC_DATA] or [GEOGRAPHIC_DATA]? We'll send you an early access l…" at bounding box center [553, 269] width 302 height 26
drag, startPoint x: 711, startPoint y: 280, endPoint x: 605, endPoint y: 285, distance: 107.0
click at [605, 282] on p "Not in [GEOGRAPHIC_DATA] or [GEOGRAPHIC_DATA]? We'll send you an early access l…" at bounding box center [553, 269] width 302 height 26
click at [704, 522] on span "Save" at bounding box center [695, 527] width 18 height 10
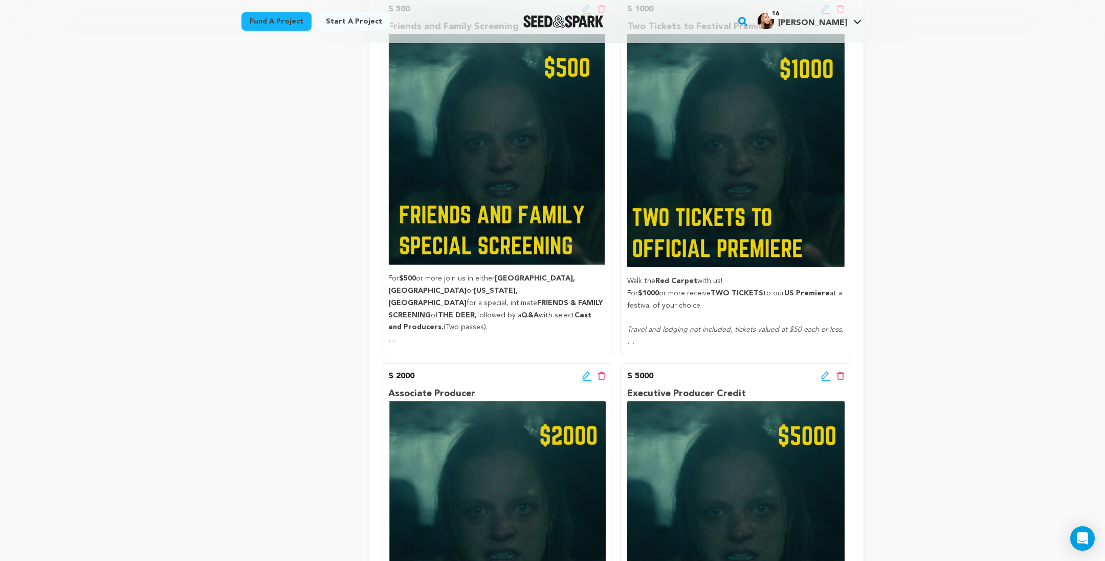
scroll to position [1318, 0]
click at [593, 16] on div "Edit incentive button Delete incentive button" at bounding box center [594, 10] width 24 height 12
click at [591, 15] on icon at bounding box center [586, 10] width 9 height 10
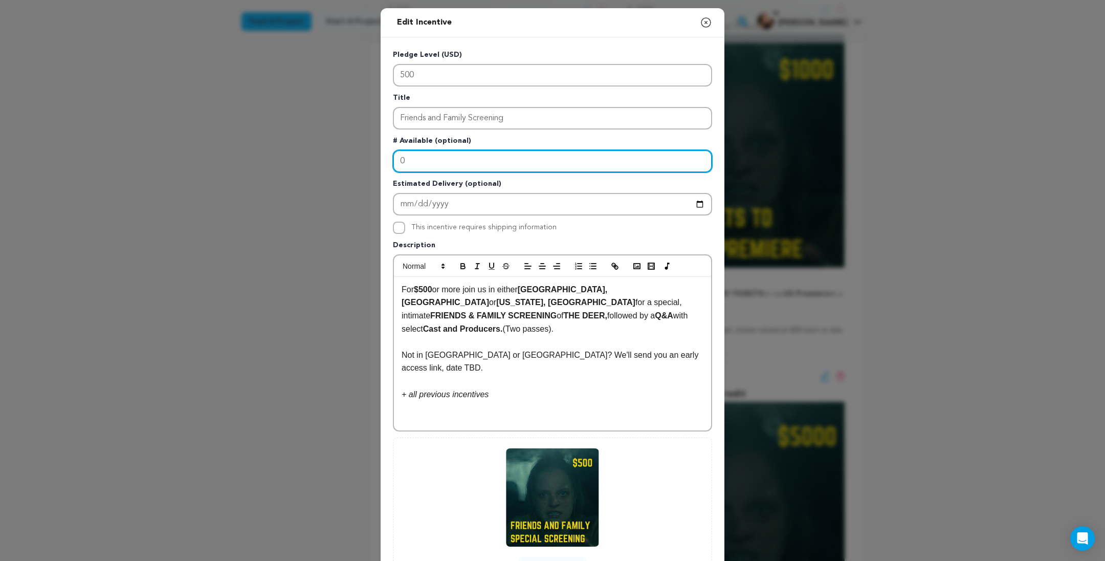
click at [398, 172] on input "0" at bounding box center [552, 161] width 319 height 23
type input "5"
drag, startPoint x: 392, startPoint y: 176, endPoint x: 372, endPoint y: 178, distance: 20.5
click at [381, 178] on div "Pledge Level (USD) 500 Title Friends and Family Screening # Available (optional…" at bounding box center [553, 317] width 344 height 561
type input "20"
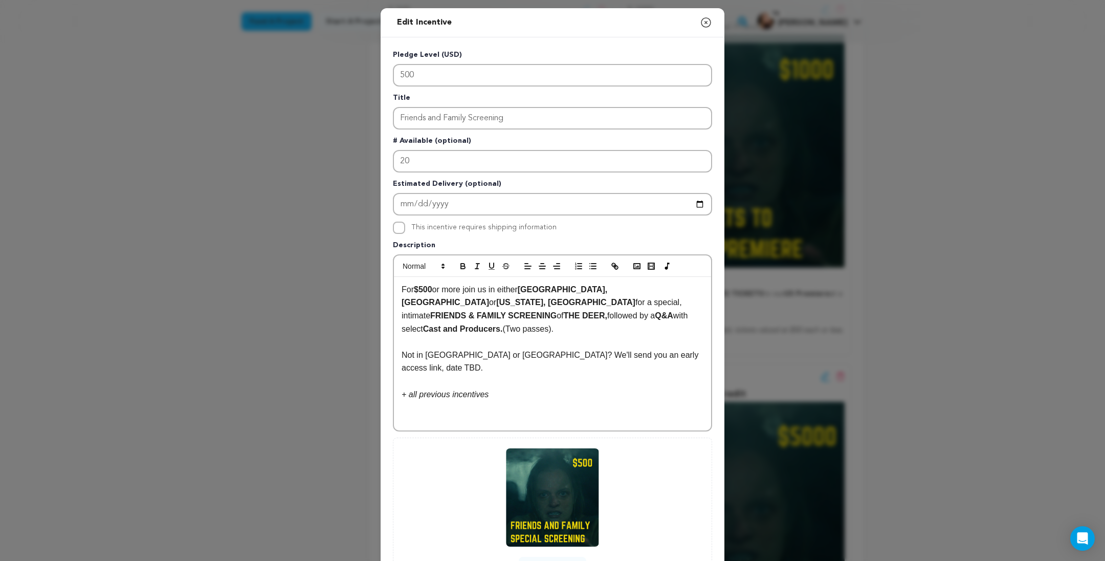
click at [700, 511] on div "Change Image" at bounding box center [553, 511] width 298 height 127
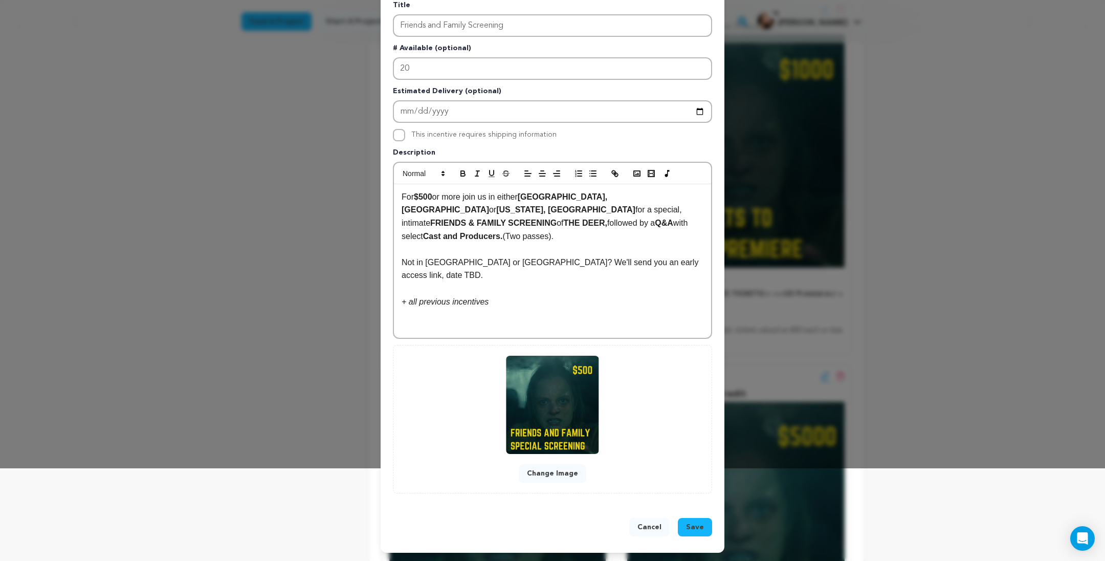
click at [704, 522] on span "Save" at bounding box center [695, 527] width 18 height 10
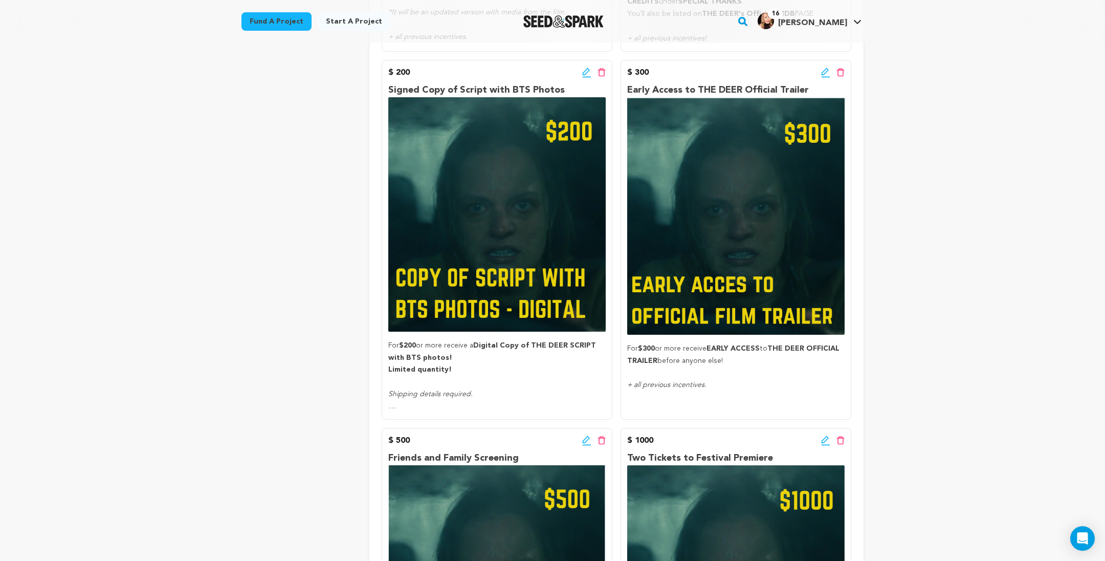
scroll to position [890, 0]
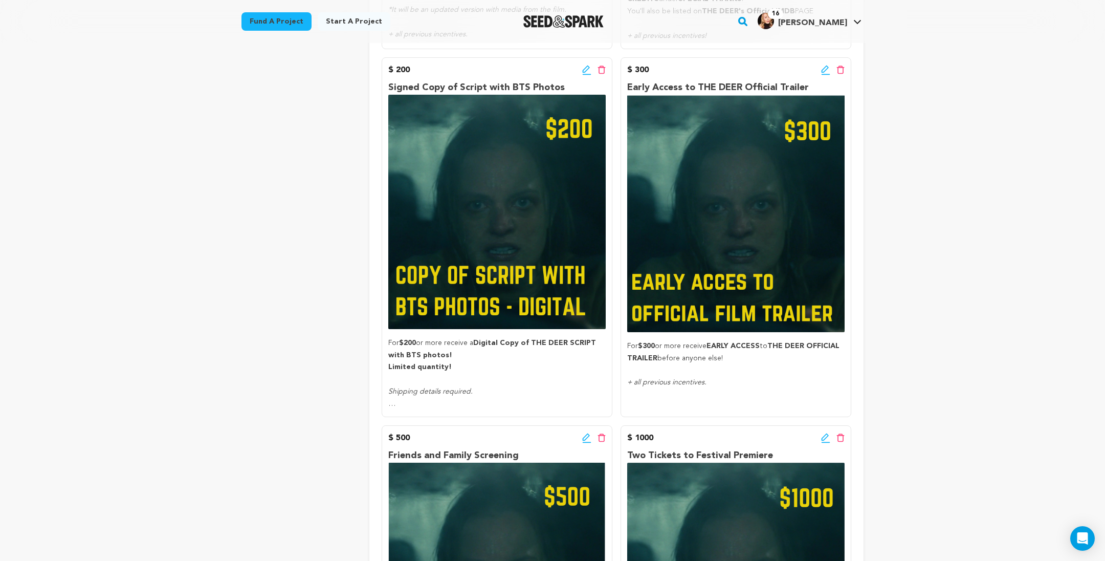
click at [591, 75] on icon at bounding box center [586, 70] width 9 height 10
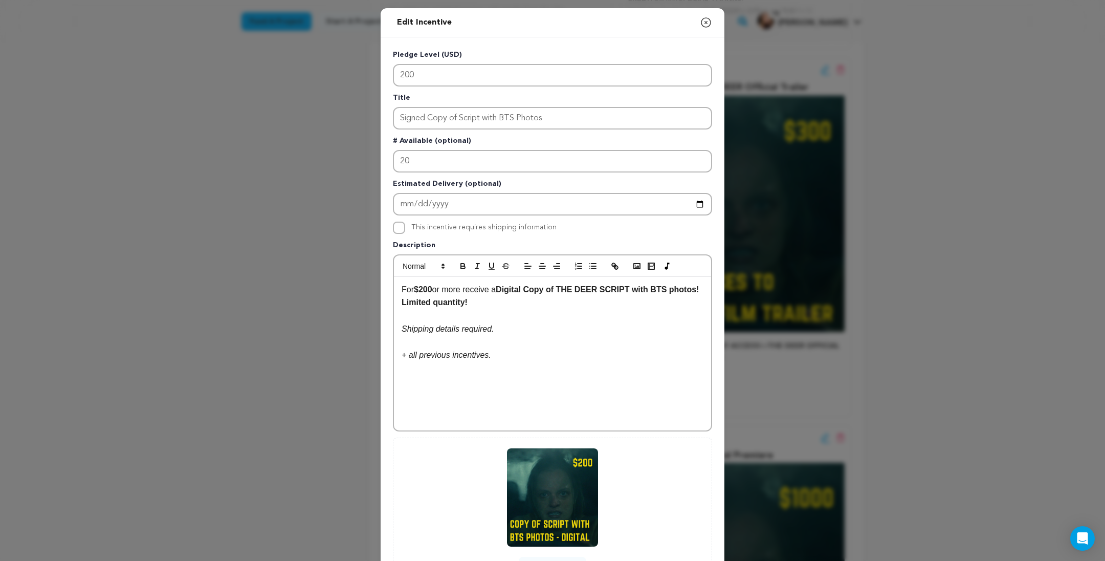
click at [496, 294] on strong "Digital Copy of THE DEER SCRIPT with BTS photos!" at bounding box center [597, 289] width 203 height 9
drag, startPoint x: 512, startPoint y: 321, endPoint x: 487, endPoint y: 321, distance: 25.6
click at [487, 309] on p "For $200 or more receive a Signed Digital Copy of THE DEER SCRIPT with BTS phot…" at bounding box center [553, 296] width 302 height 26
click at [458, 271] on icon "button" at bounding box center [462, 265] width 9 height 9
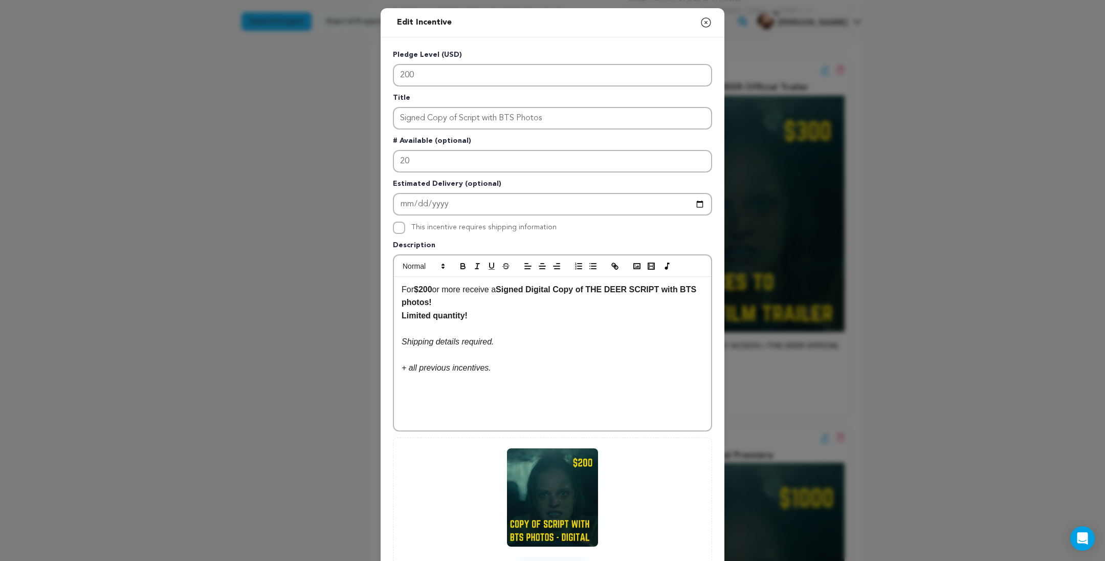
click at [567, 362] on p at bounding box center [553, 354] width 302 height 13
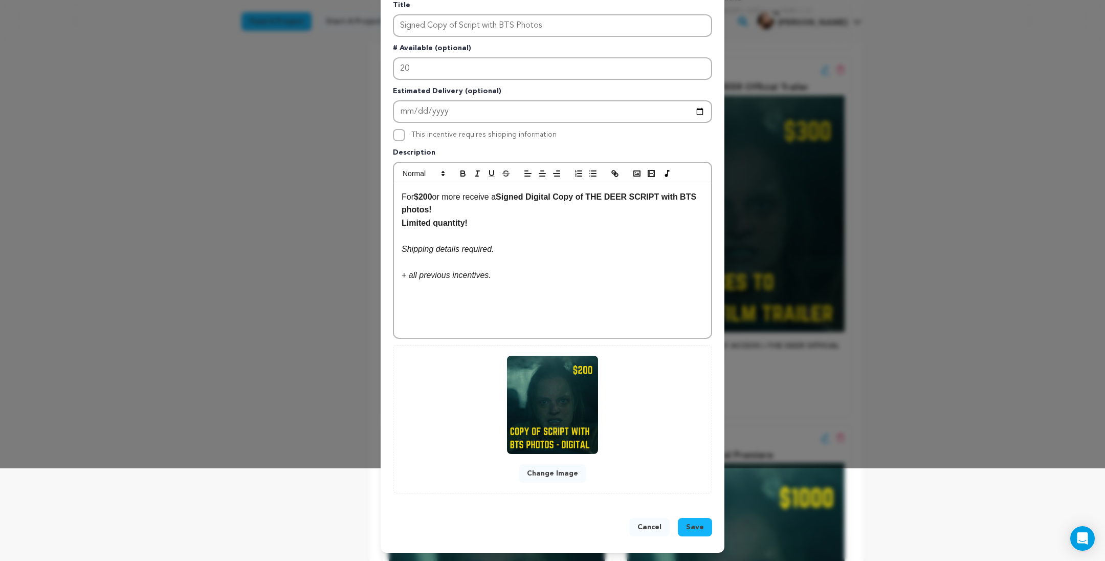
click at [704, 522] on span "Save" at bounding box center [695, 527] width 18 height 10
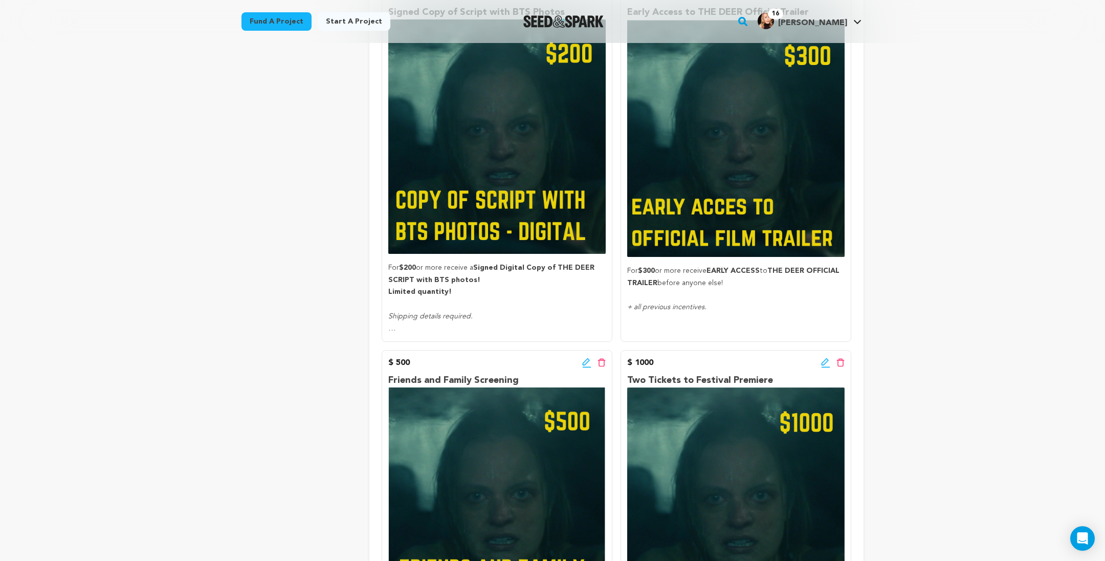
scroll to position [964, 0]
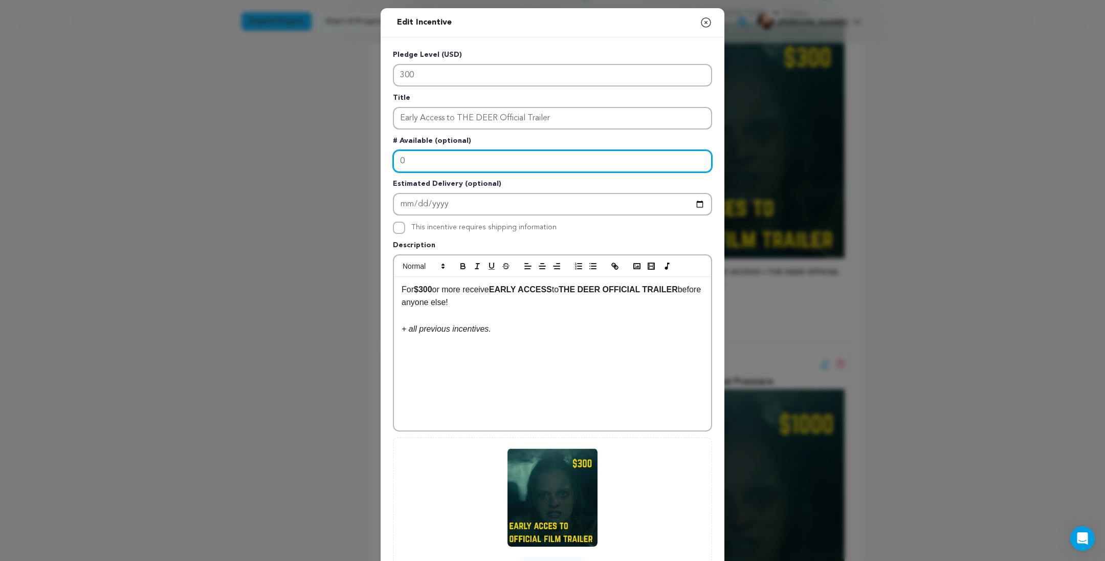
drag, startPoint x: 395, startPoint y: 176, endPoint x: 370, endPoint y: 177, distance: 25.1
click at [381, 177] on div "Pledge Level (USD) 300 Title Early Access to THE DEER Official Trailer # Availa…" at bounding box center [553, 317] width 344 height 561
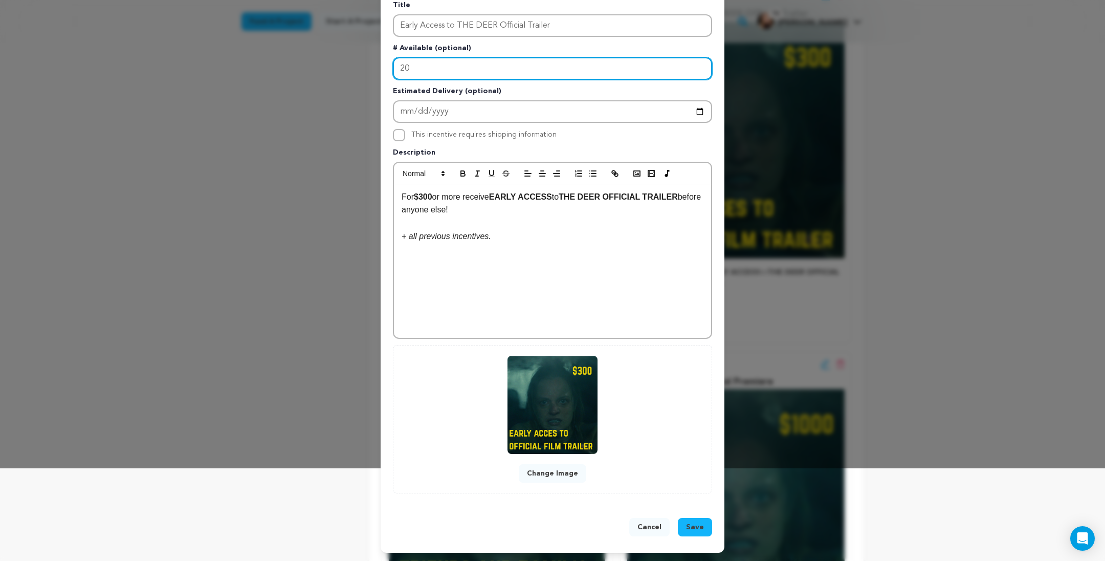
type input "20"
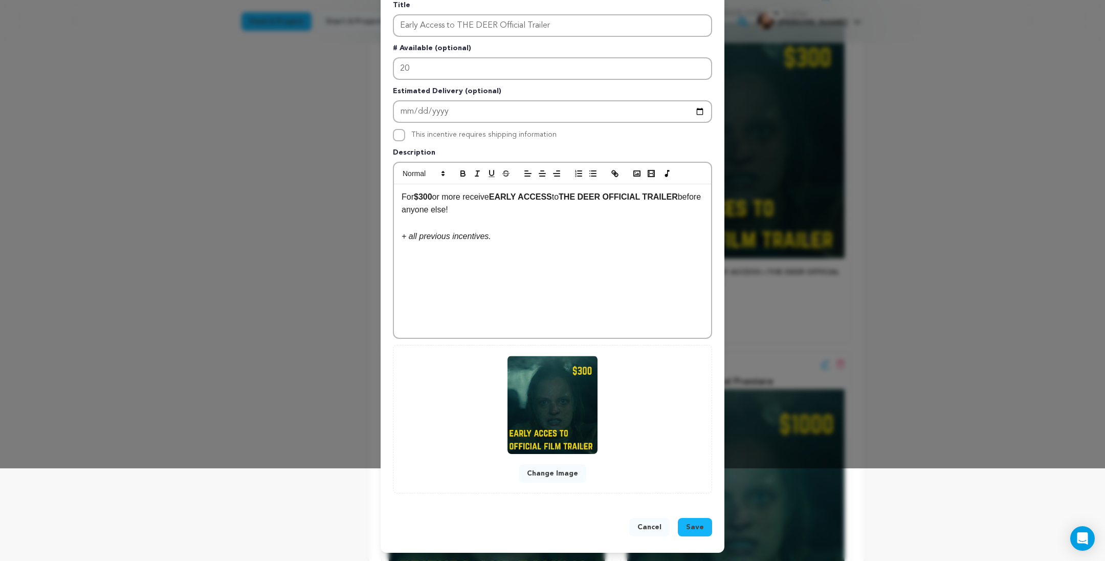
click at [704, 522] on span "Save" at bounding box center [695, 527] width 18 height 10
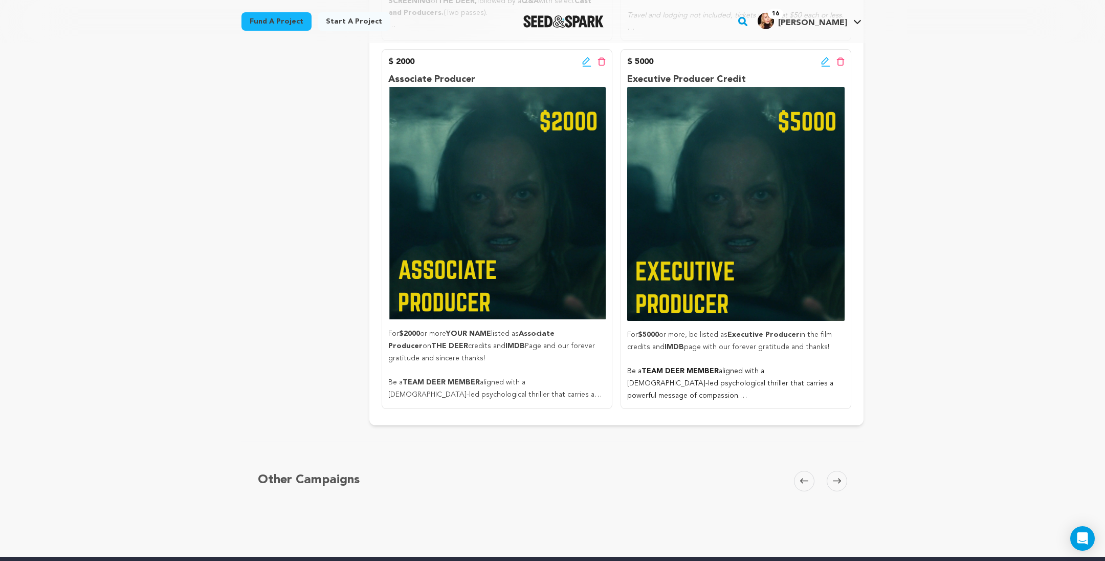
scroll to position [1633, 0]
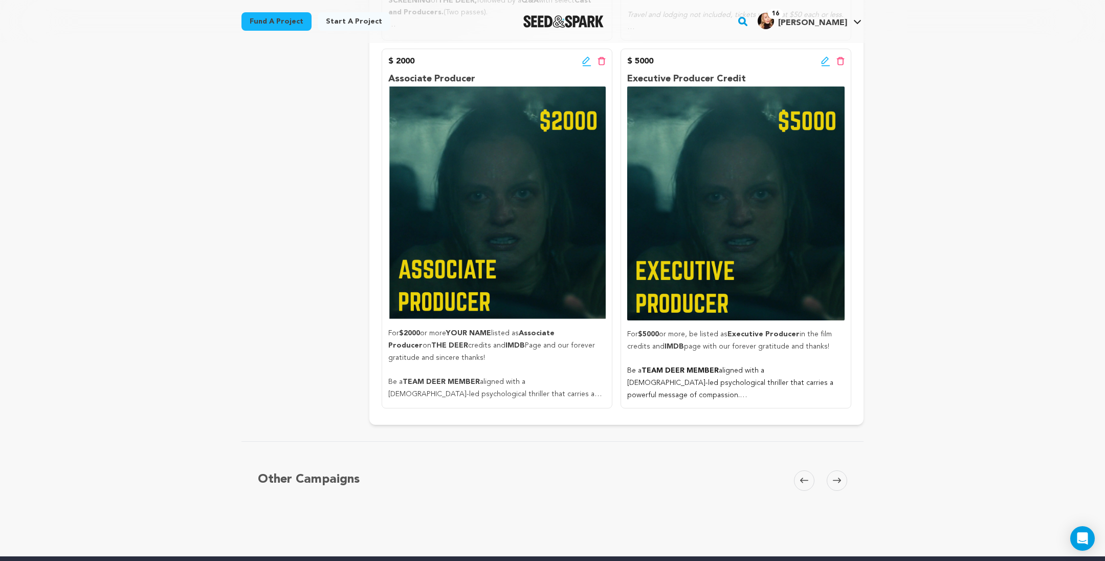
click at [589, 64] on icon at bounding box center [585, 60] width 7 height 7
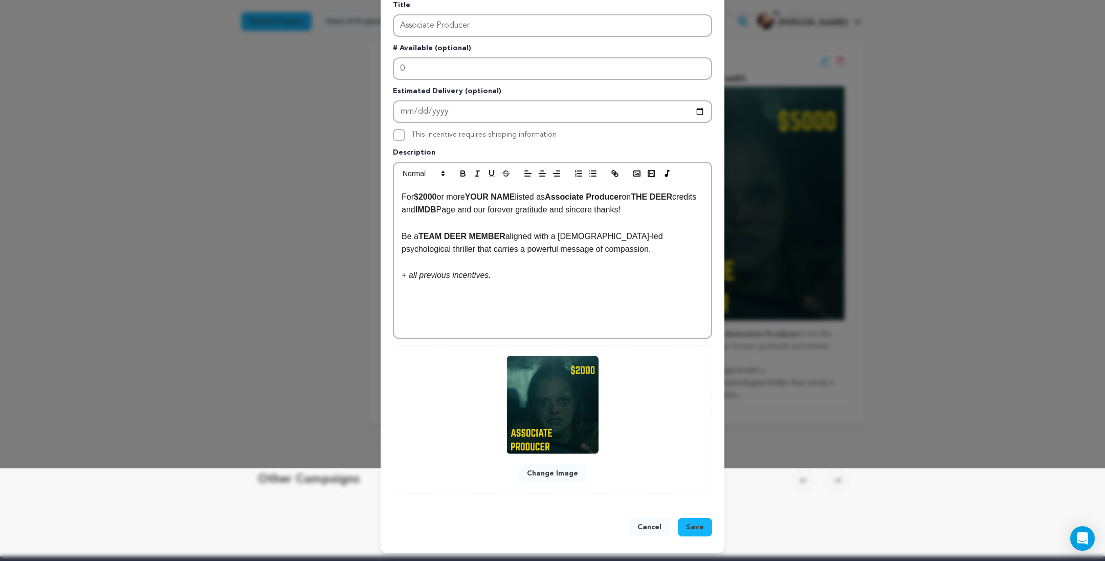
scroll to position [149, 0]
click at [704, 522] on span "Save" at bounding box center [695, 527] width 18 height 10
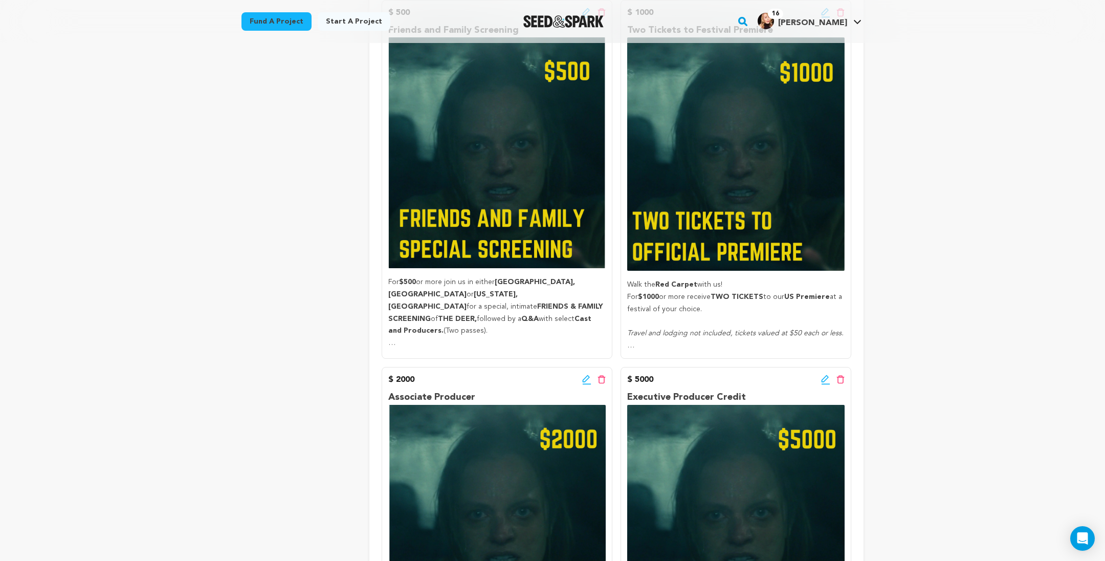
scroll to position [1314, 0]
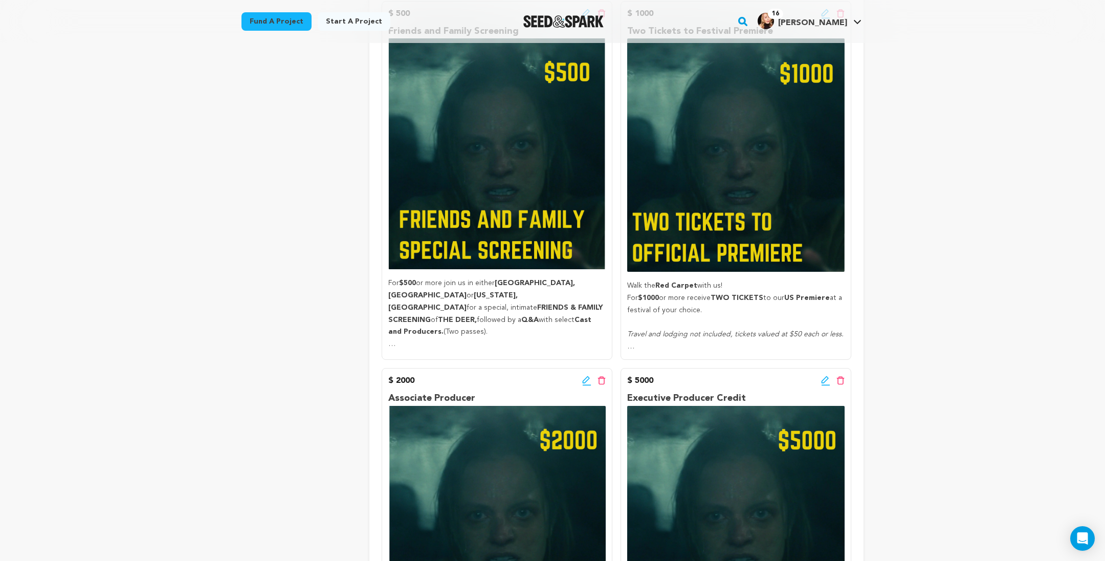
click at [830, 19] on icon at bounding box center [825, 14] width 9 height 10
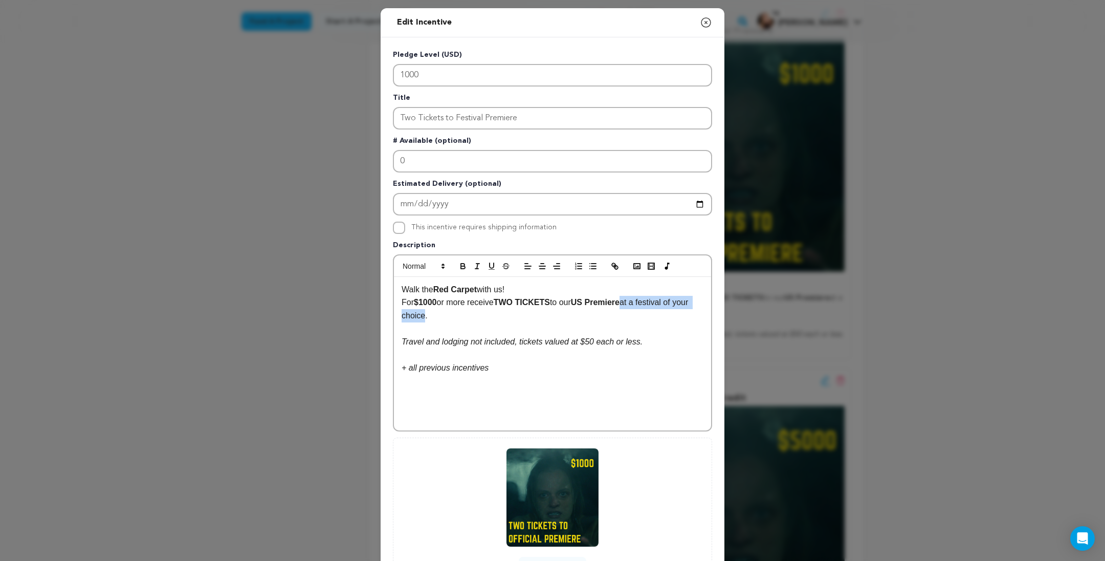
drag, startPoint x: 710, startPoint y: 335, endPoint x: 616, endPoint y: 337, distance: 94.1
click at [615, 322] on p "For $1000 or more receive TWO TICKETS to our US Premiere at a festival of your …" at bounding box center [553, 309] width 302 height 26
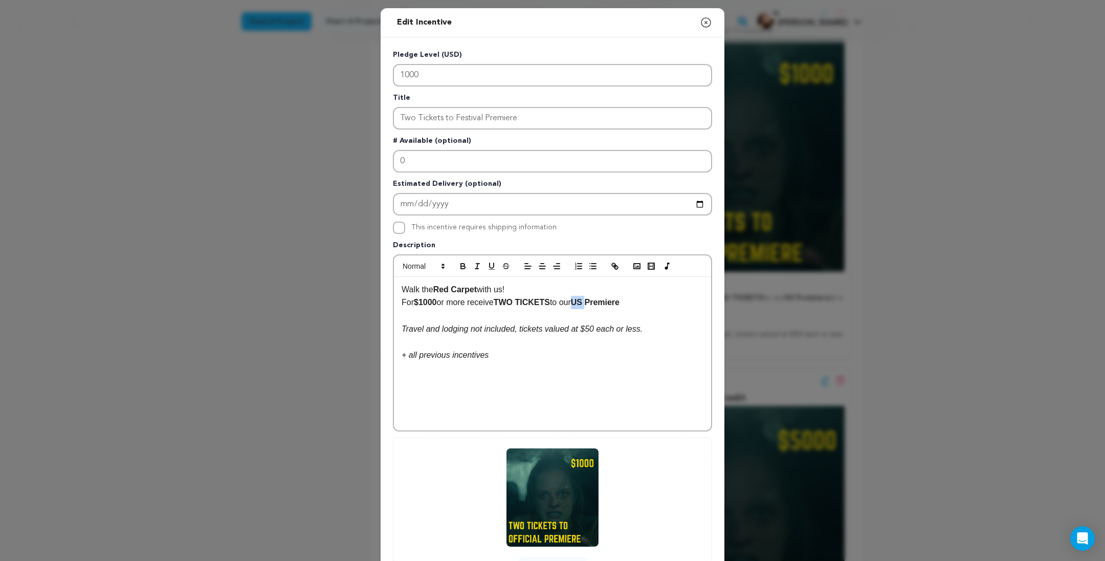
drag, startPoint x: 578, startPoint y: 333, endPoint x: 565, endPoint y: 333, distance: 13.3
click at [565, 309] on p "For $1000 or more receive TWO TICKETS to our US Premiere" at bounding box center [553, 302] width 302 height 13
click at [613, 309] on p "For $1000 or more receive TWO TICKETS to our Premiere" at bounding box center [553, 302] width 302 height 13
click at [627, 309] on p "For $1000 or more receive TWO TICKETS to our Premiere at UD festival" at bounding box center [553, 302] width 302 height 13
click at [675, 309] on p "For $1000 or more receive TWO TICKETS to our Premiere at US festival" at bounding box center [553, 302] width 302 height 13
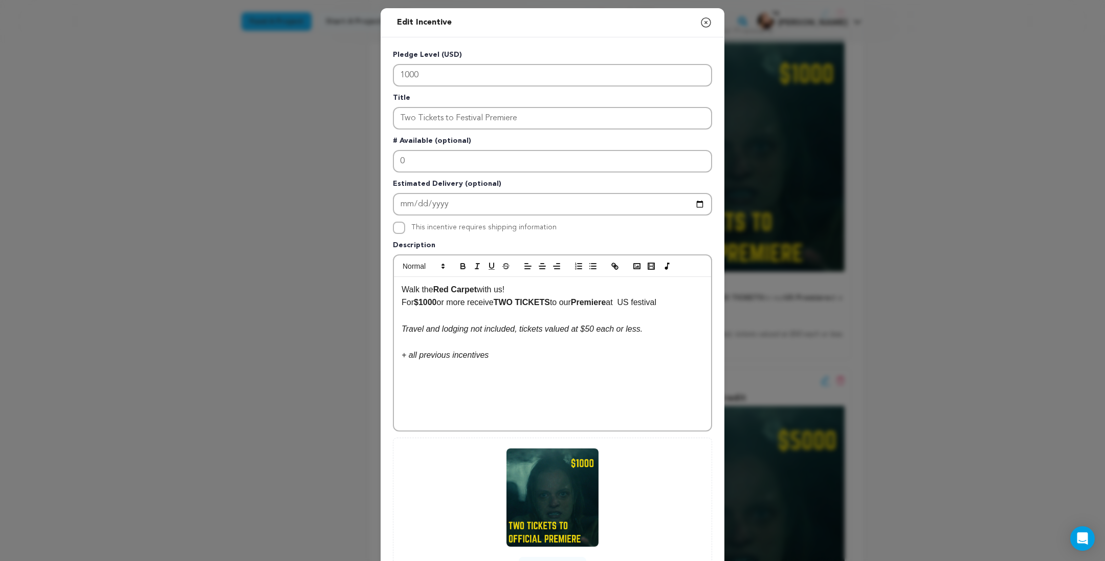
click at [632, 309] on p "For $1000 or more receive TWO TICKETS to our Premiere at US festival" at bounding box center [553, 302] width 302 height 13
click at [679, 309] on p "For $1000 or more receive TWO TICKETS to our Premiere at US Festival" at bounding box center [553, 302] width 302 height 13
click at [615, 322] on p "For $1000 or more receive TWO TICKETS to our Premiere at US Festival of your ch…" at bounding box center [553, 309] width 302 height 26
click at [605, 322] on p "For $1000 or more receive TWO TICKETS to our Premiere at US Festival of your ch…" at bounding box center [553, 309] width 302 height 26
drag, startPoint x: 565, startPoint y: 332, endPoint x: 551, endPoint y: 333, distance: 13.8
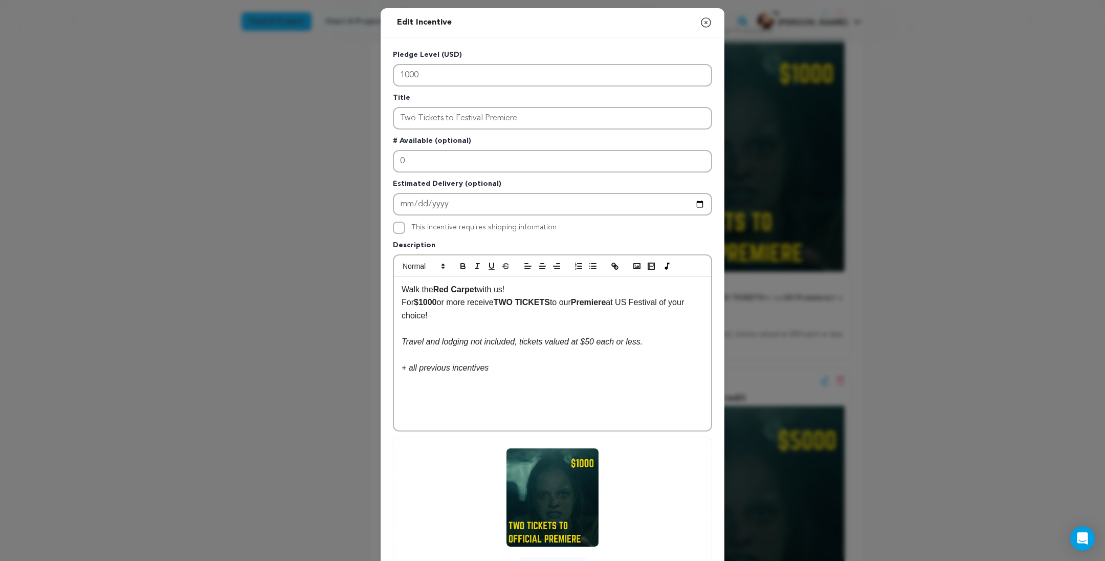
click at [551, 322] on p "For $1000 or more receive TWO TICKETS to our Premiere at US Festival of your ch…" at bounding box center [553, 309] width 302 height 26
drag, startPoint x: 589, startPoint y: 334, endPoint x: 552, endPoint y: 335, distance: 36.3
click at [552, 322] on p "For $1000 or more receive TWO TICKETS to THE DEER Premiere at US Festival of yo…" at bounding box center [553, 309] width 302 height 26
click at [461, 269] on icon "button" at bounding box center [463, 267] width 4 height 3
click at [650, 348] on p "Travel and lodging not included, tickets valued at $50 each or less." at bounding box center [553, 341] width 302 height 13
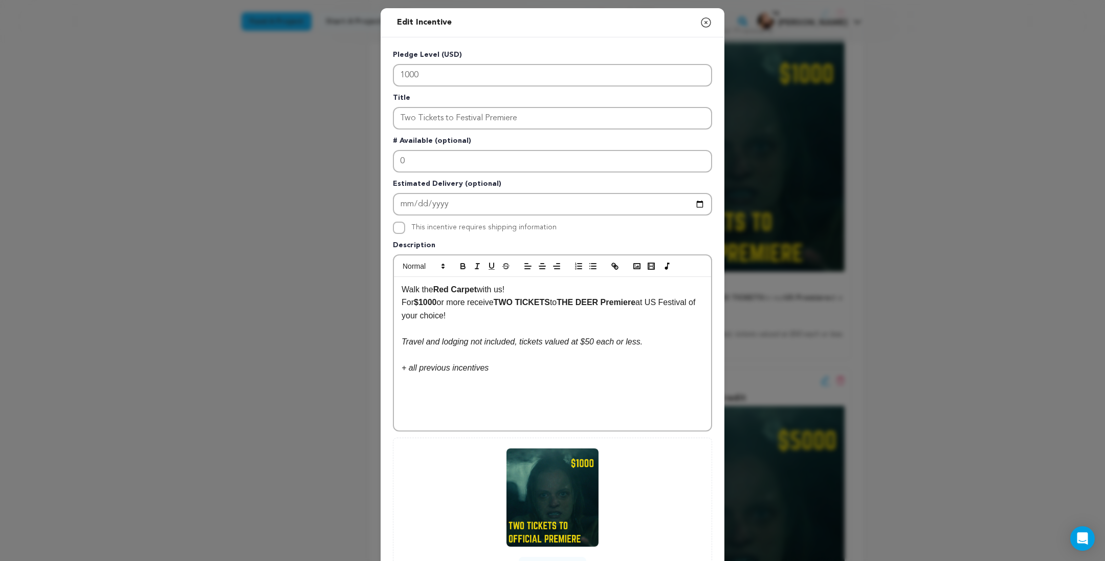
click at [640, 322] on p "For $1000 or more receive TWO TICKETS to THE DEER Premiere at US Festival of yo…" at bounding box center [553, 309] width 302 height 26
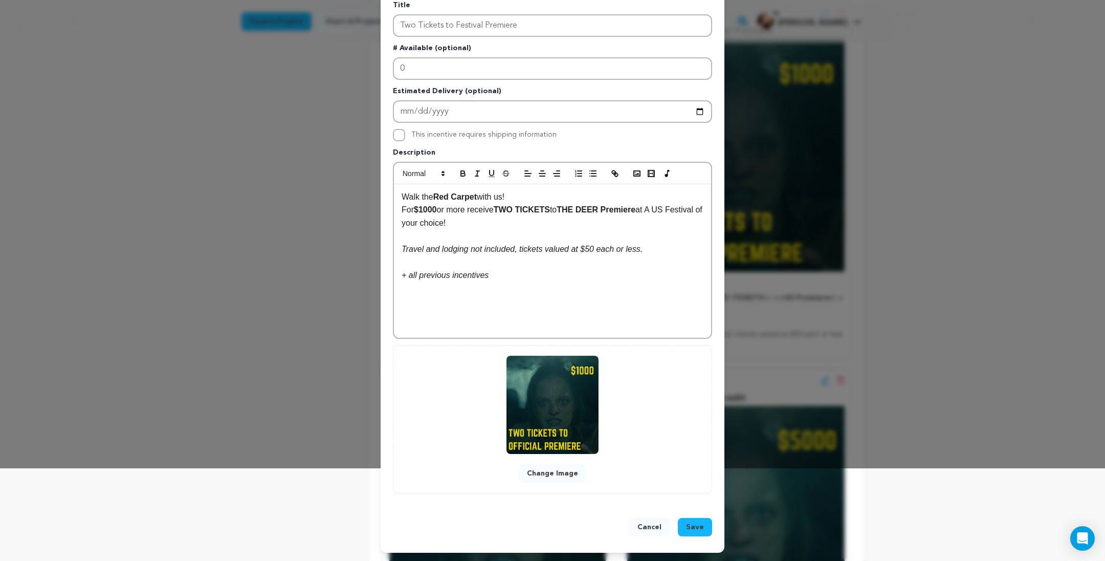
scroll to position [149, 0]
click at [710, 518] on button "Save" at bounding box center [695, 527] width 34 height 18
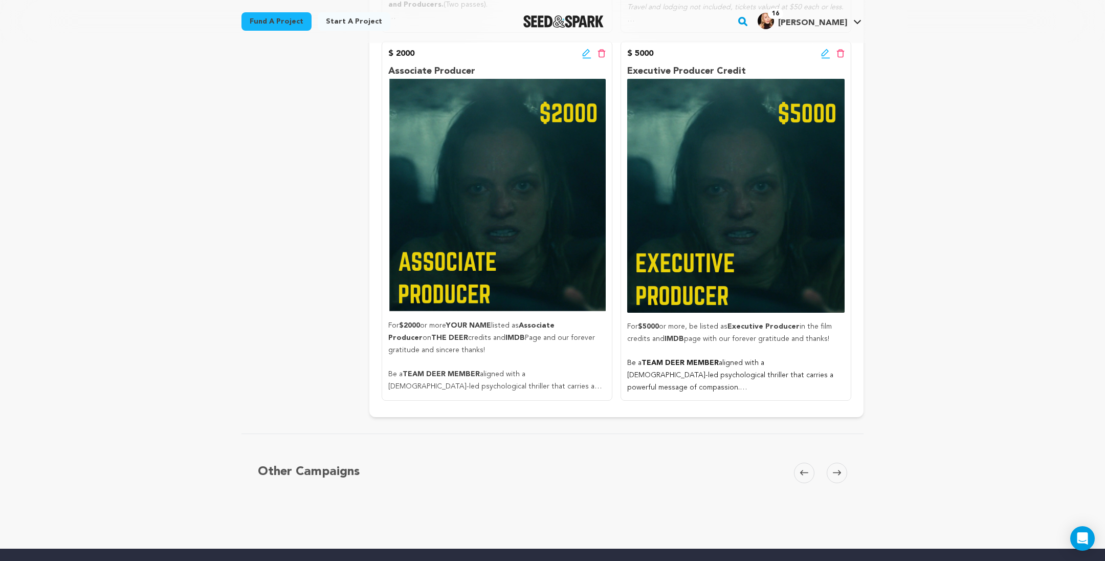
scroll to position [1645, 0]
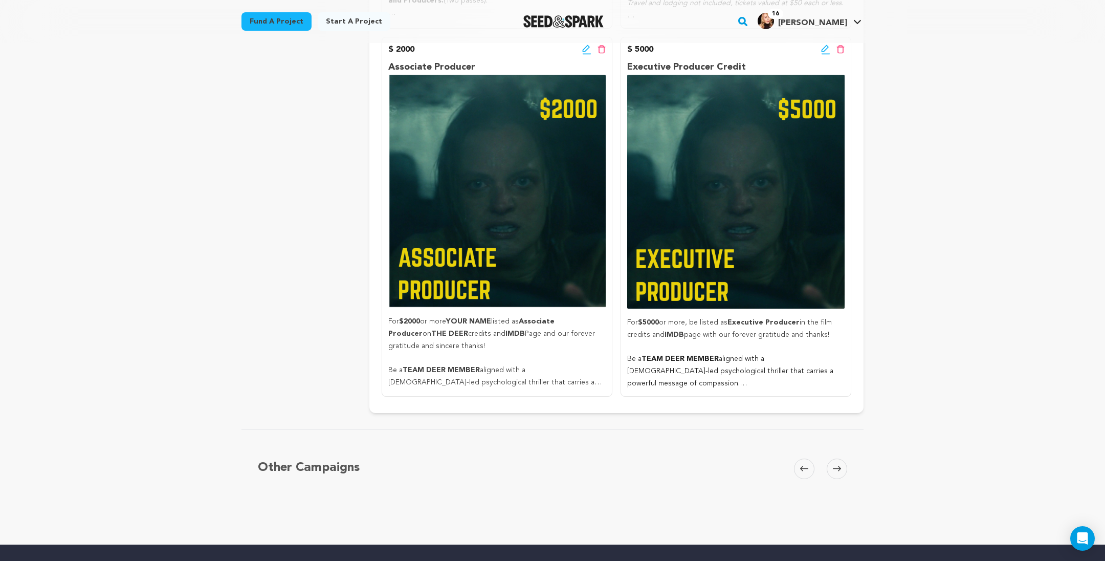
click at [830, 55] on icon at bounding box center [825, 49] width 9 height 10
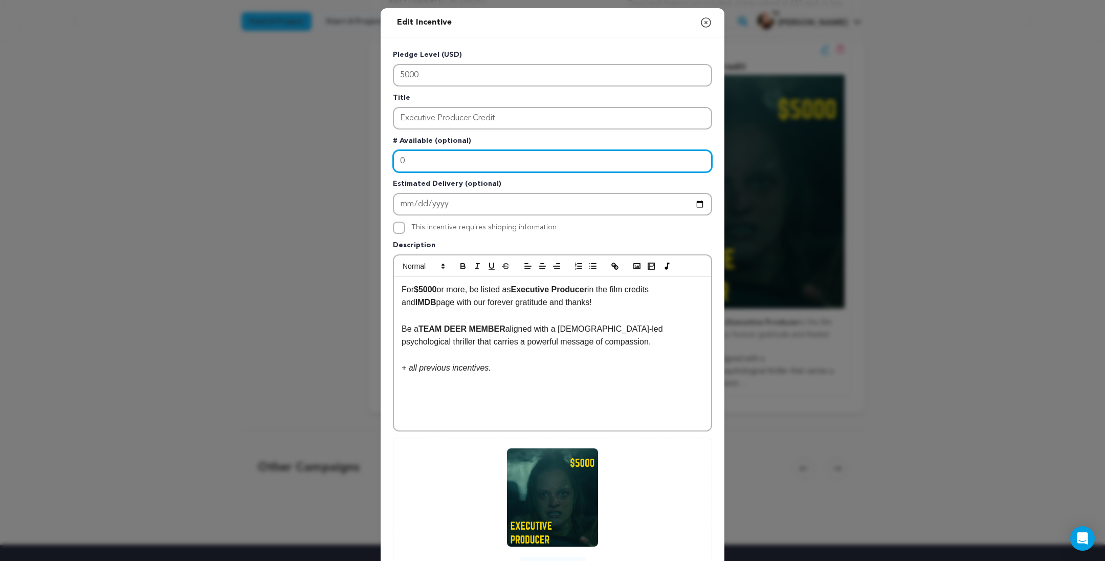
drag, startPoint x: 389, startPoint y: 180, endPoint x: 365, endPoint y: 180, distance: 24.0
click at [381, 180] on div "Pledge Level (USD) 5000 Title Executive Producer Credit # Available (optional) …" at bounding box center [553, 317] width 344 height 561
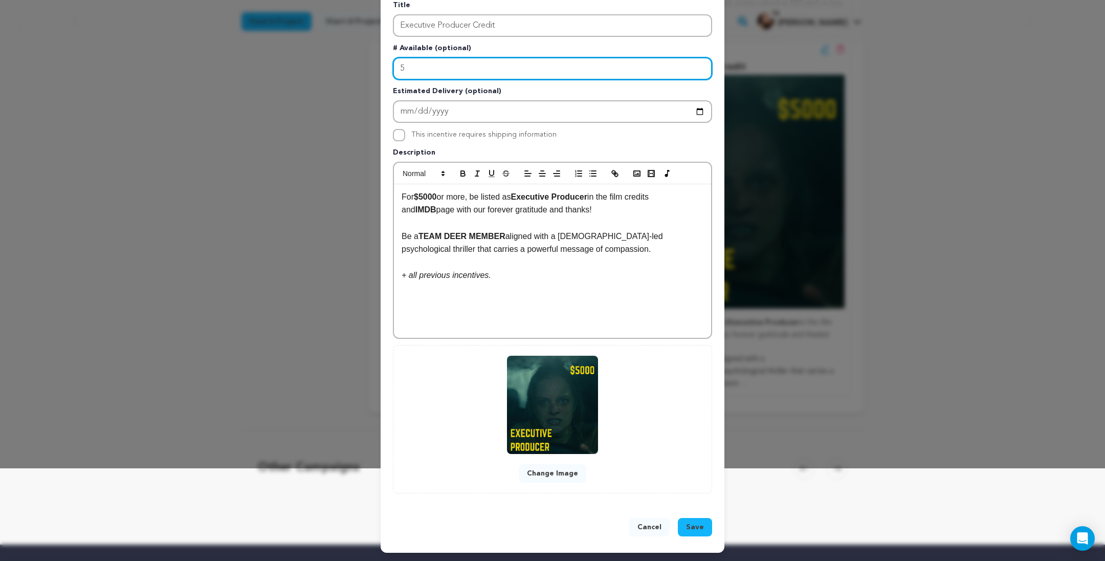
type input "5"
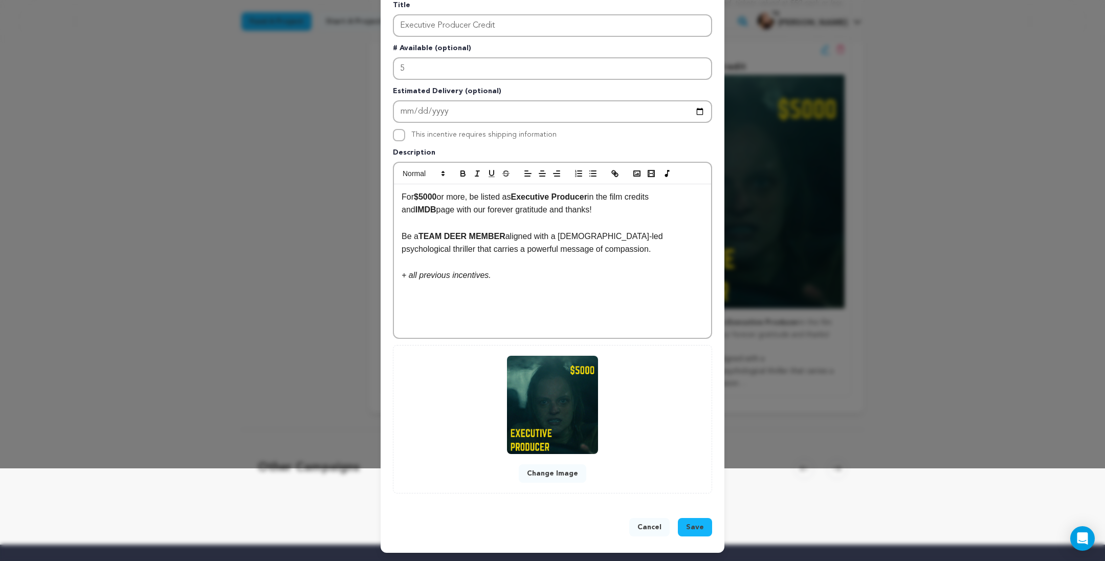
click at [712, 518] on button "Save" at bounding box center [695, 527] width 34 height 18
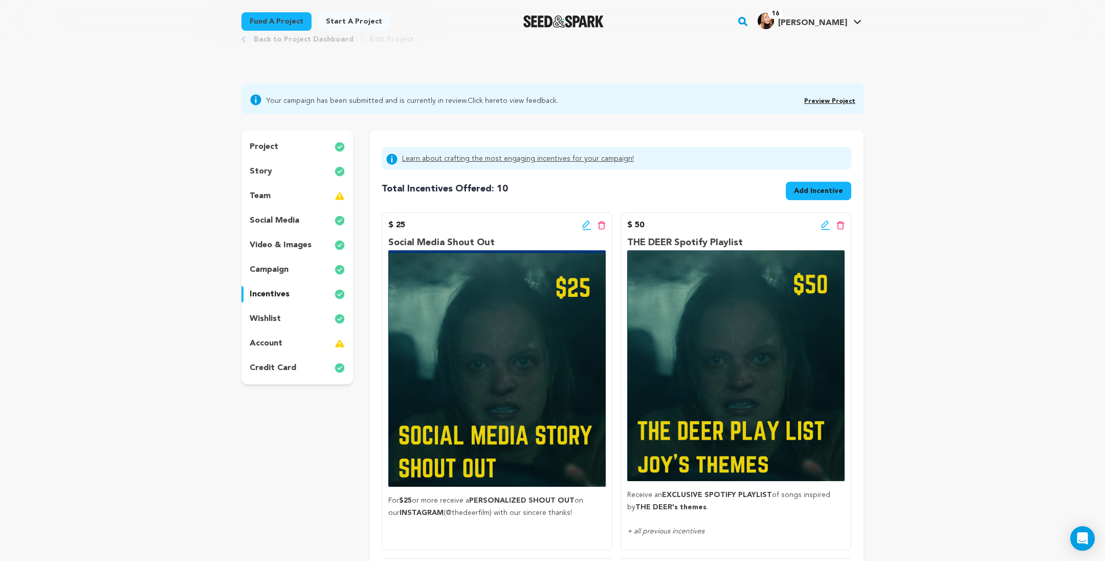
scroll to position [0, 0]
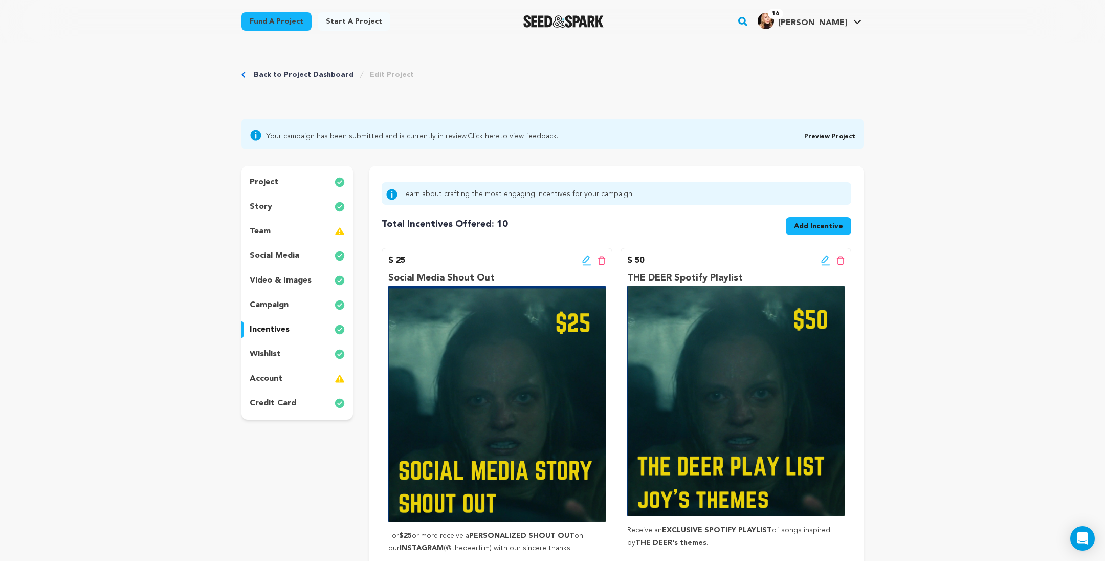
click at [335, 311] on img at bounding box center [340, 305] width 10 height 12
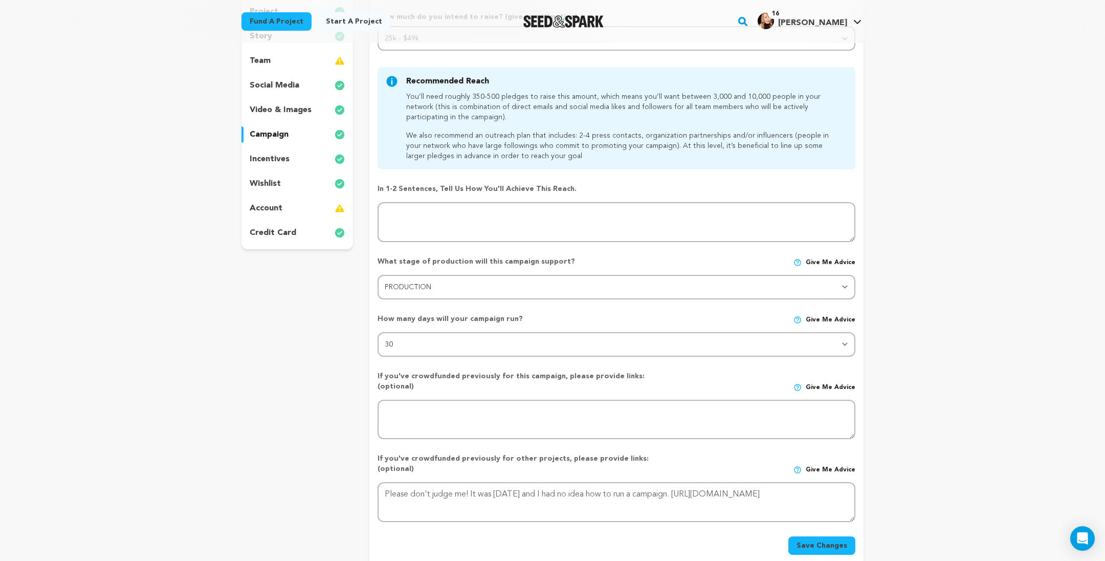
scroll to position [173, 0]
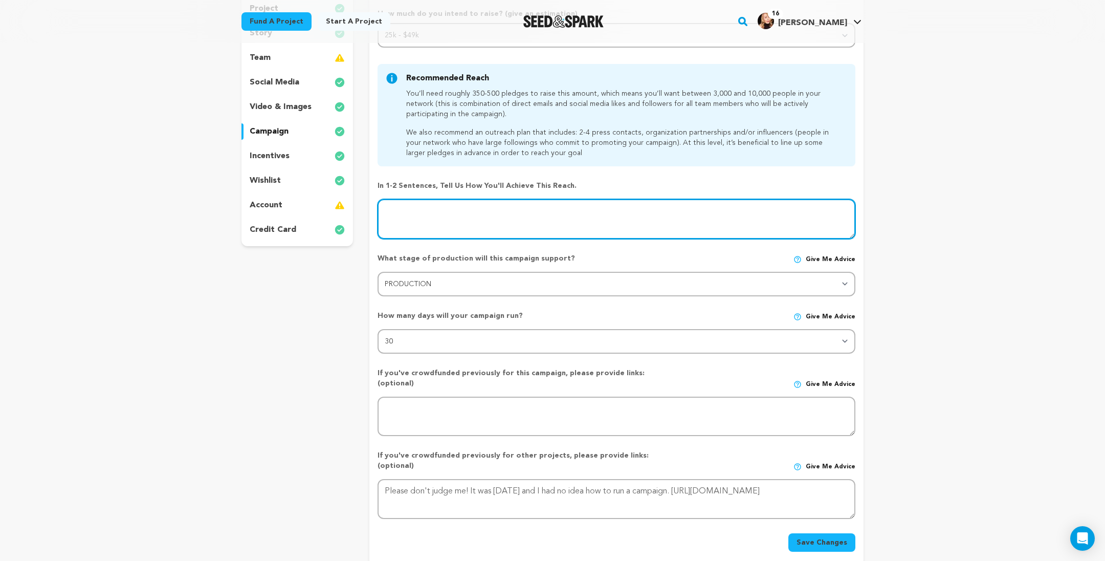
click at [418, 239] on textarea at bounding box center [616, 219] width 478 height 40
click at [544, 239] on textarea at bounding box center [616, 219] width 478 height 40
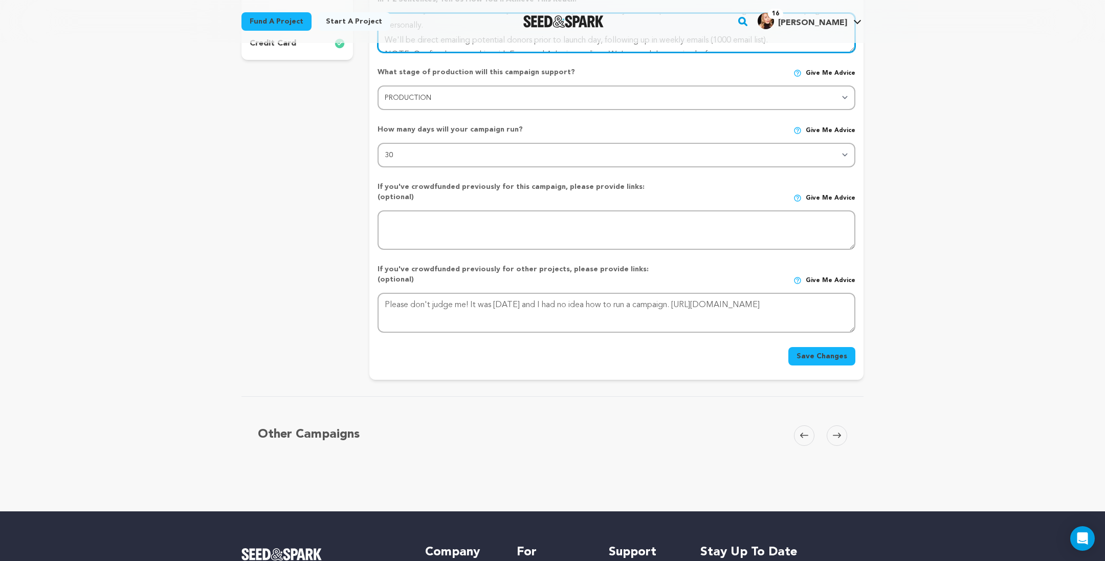
scroll to position [361, 0]
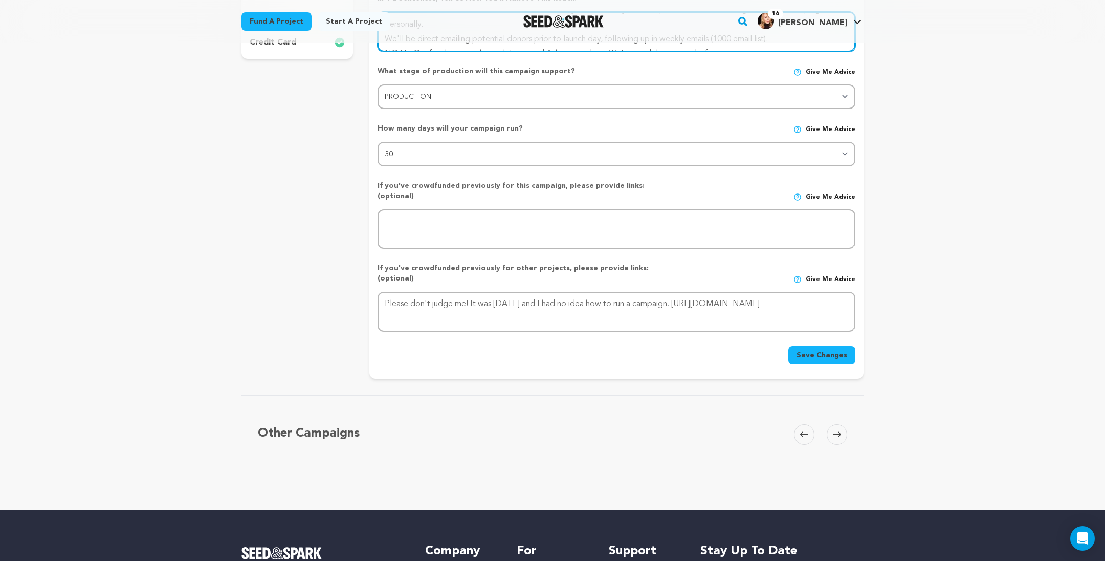
type textarea "We have a combined network of 70K so far (we are still casting and should have …"
click at [855, 364] on button "Save Changes" at bounding box center [821, 355] width 67 height 18
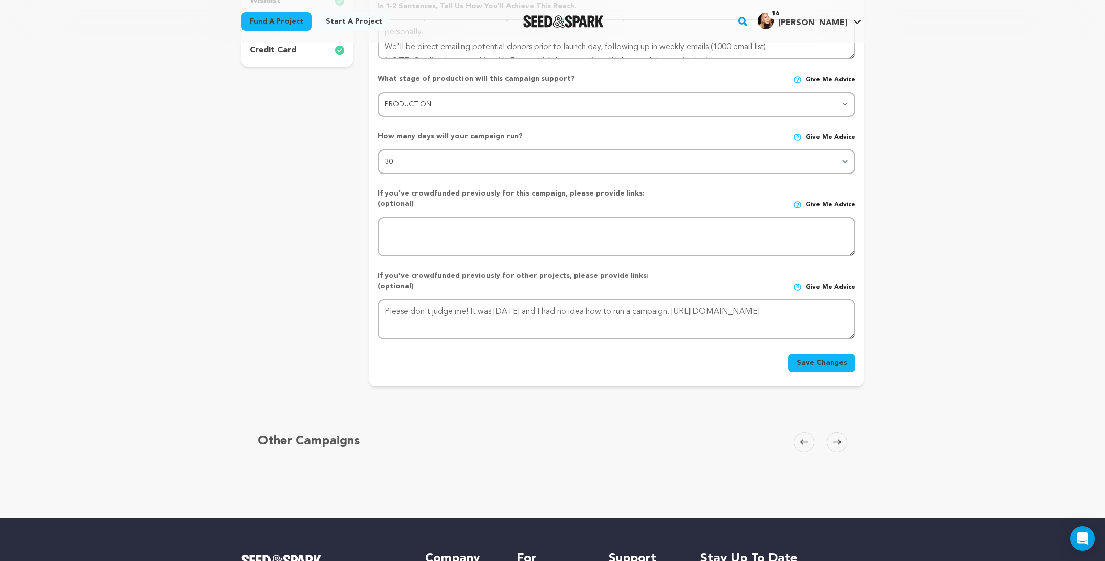
scroll to position [361, 0]
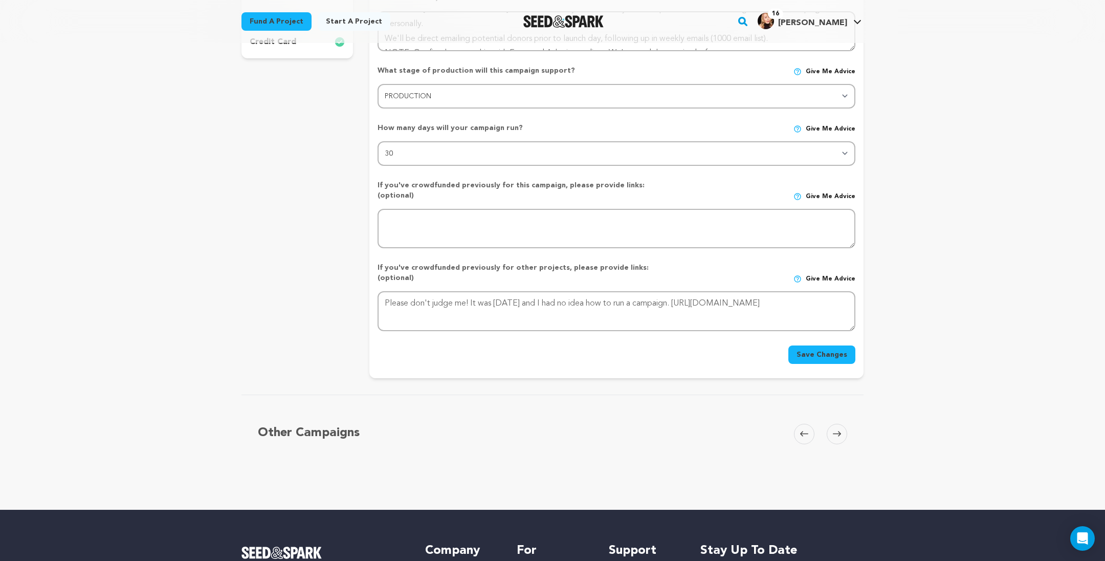
click at [855, 364] on button "Save Changes" at bounding box center [821, 354] width 67 height 18
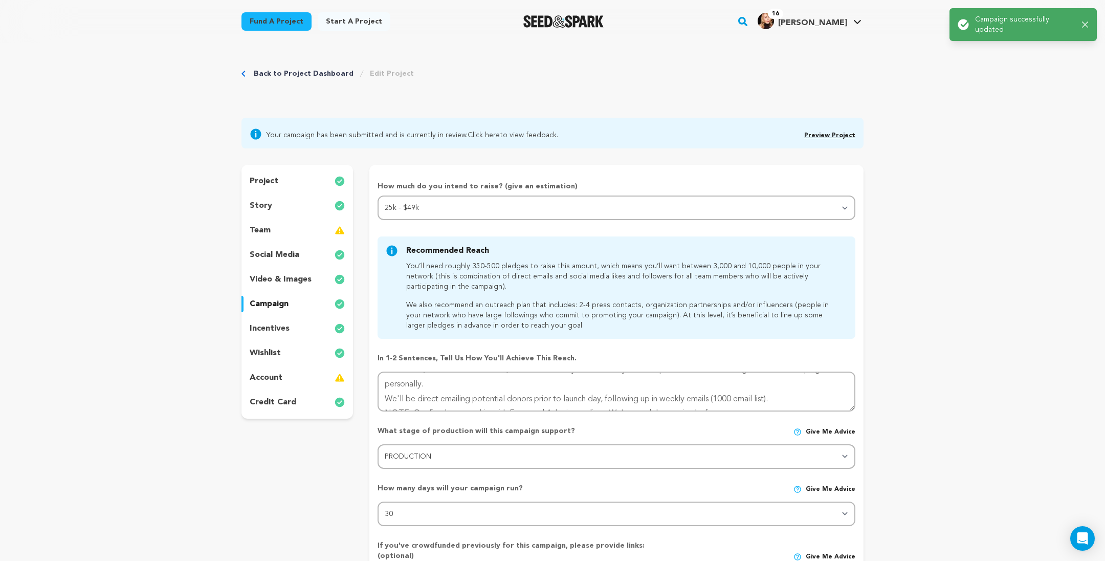
scroll to position [0, 0]
click at [250, 239] on div "team" at bounding box center [297, 231] width 112 height 16
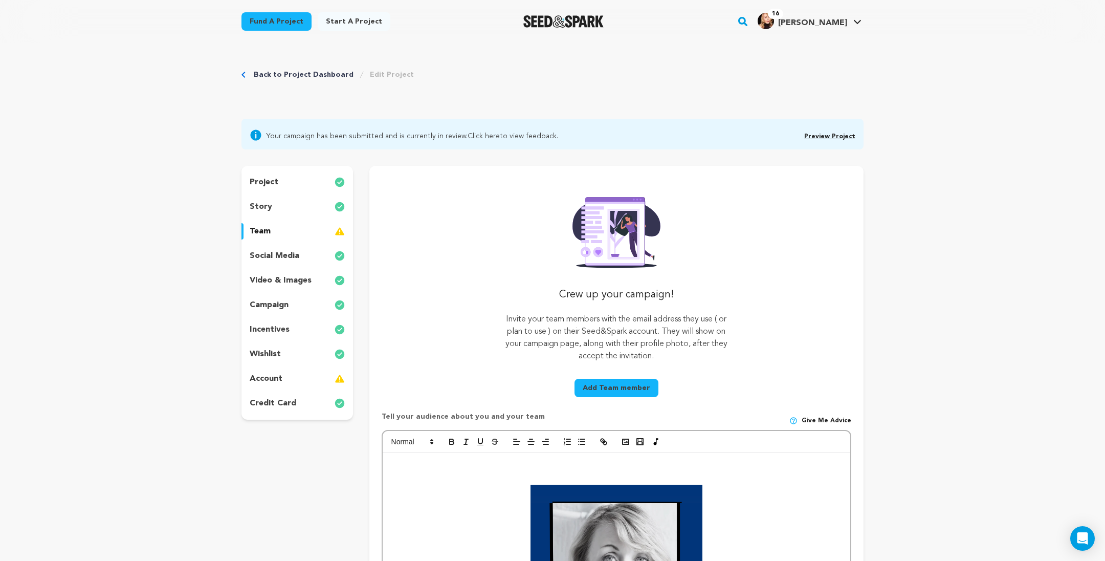
click at [260, 262] on p "social media" at bounding box center [275, 256] width 50 height 12
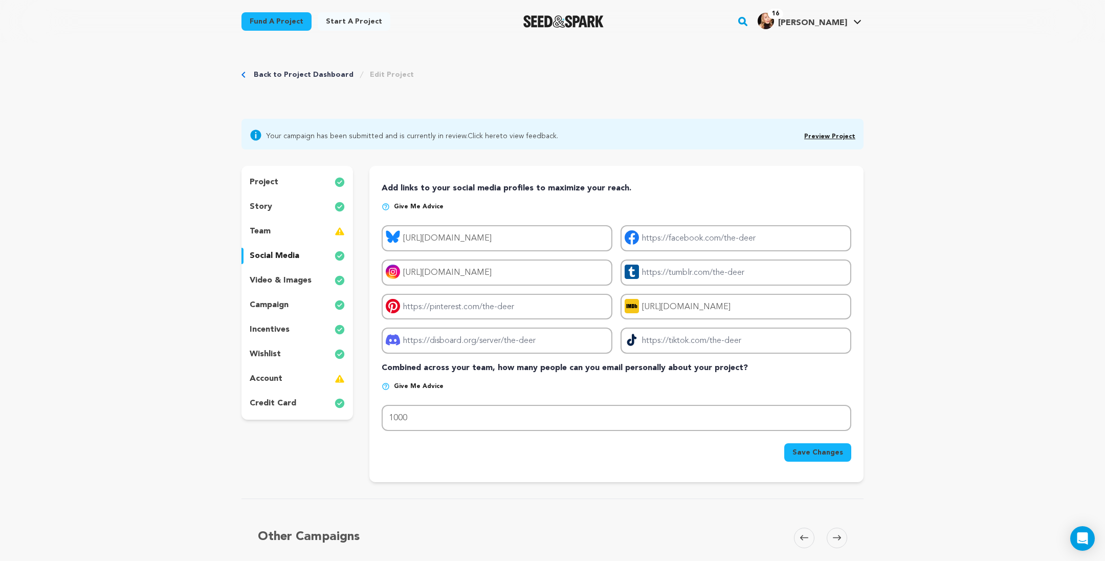
click at [250, 311] on p "campaign" at bounding box center [269, 305] width 39 height 12
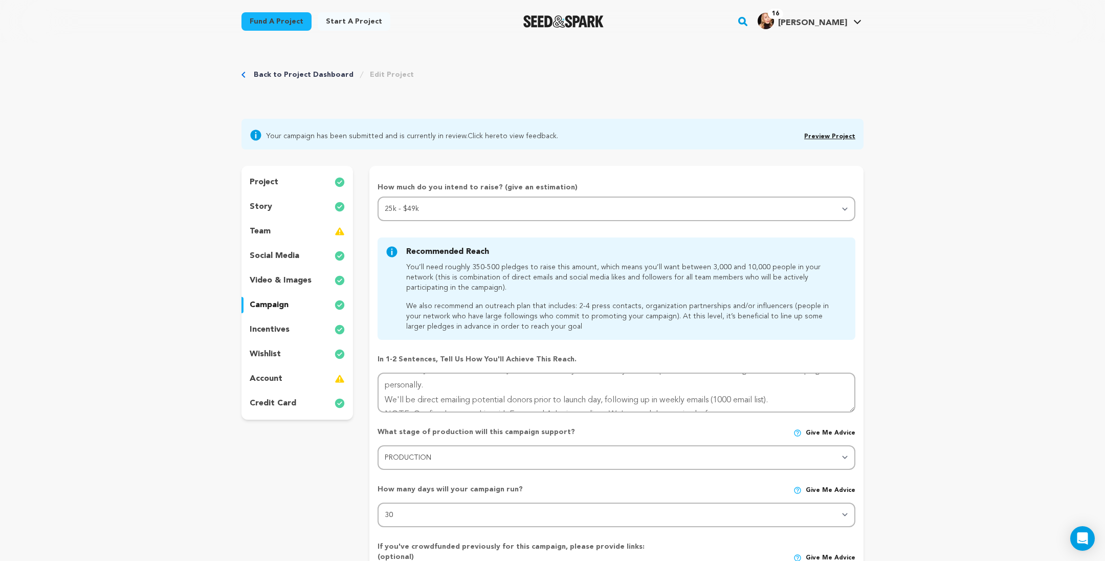
click at [249, 215] on div "story" at bounding box center [297, 206] width 112 height 16
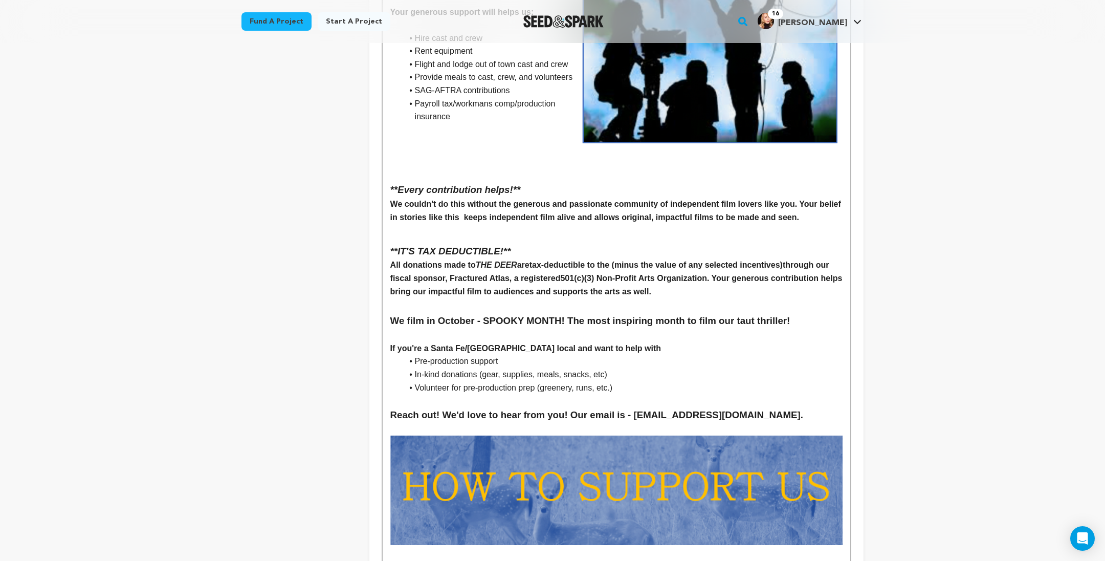
scroll to position [3718, 0]
